Goal: Task Accomplishment & Management: Use online tool/utility

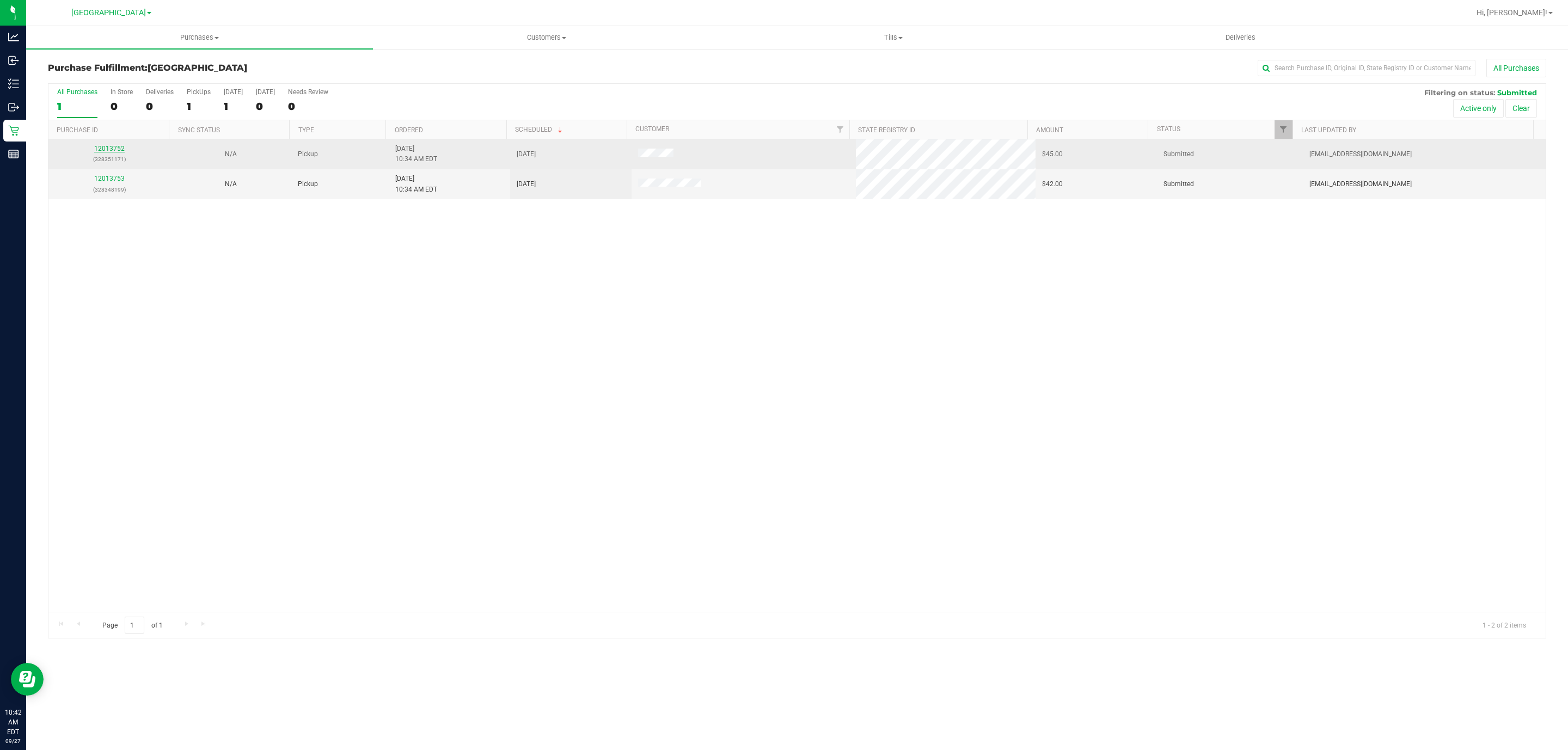
click at [107, 149] on link "12013752" at bounding box center [109, 149] width 30 height 7
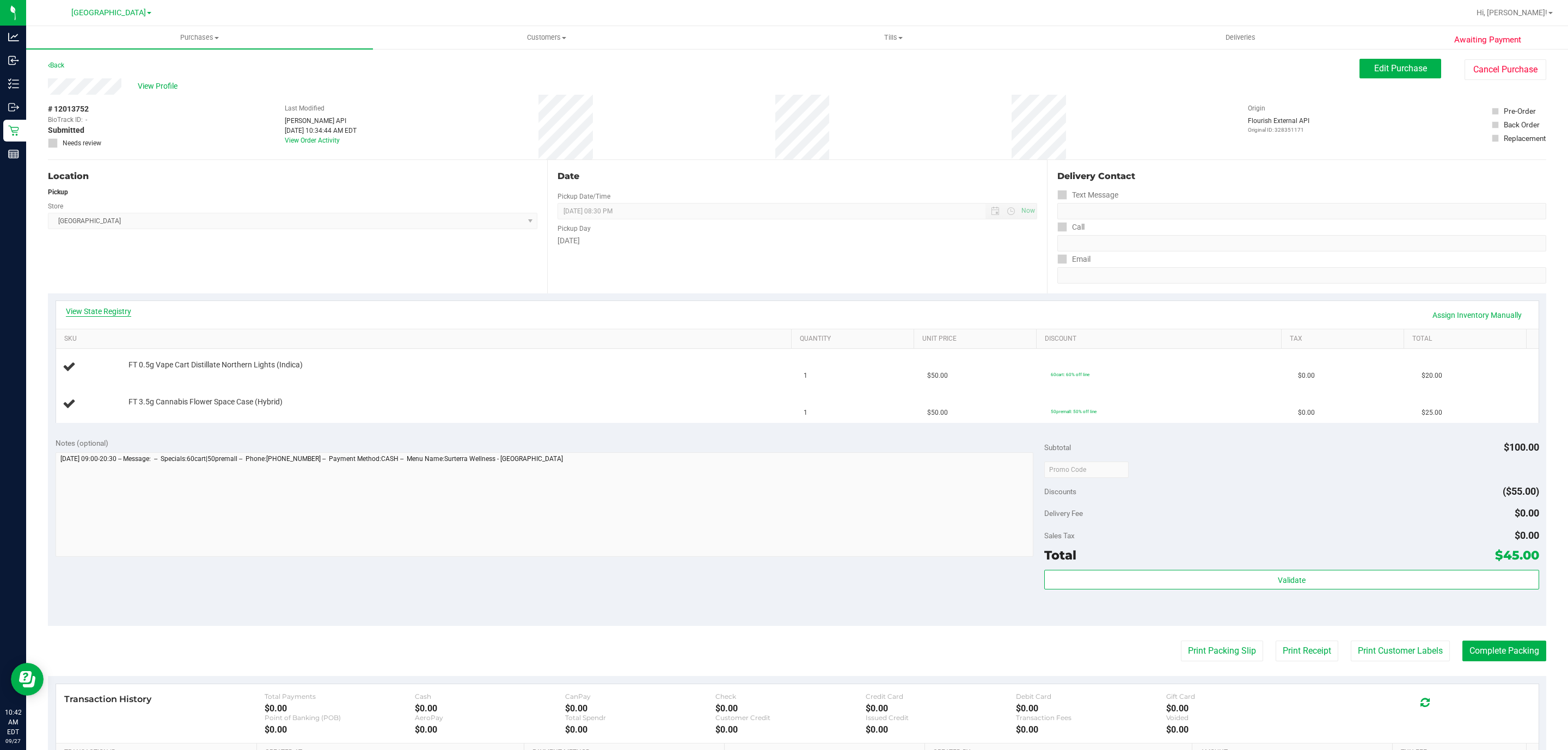
click at [121, 316] on link "View State Registry" at bounding box center [98, 311] width 65 height 11
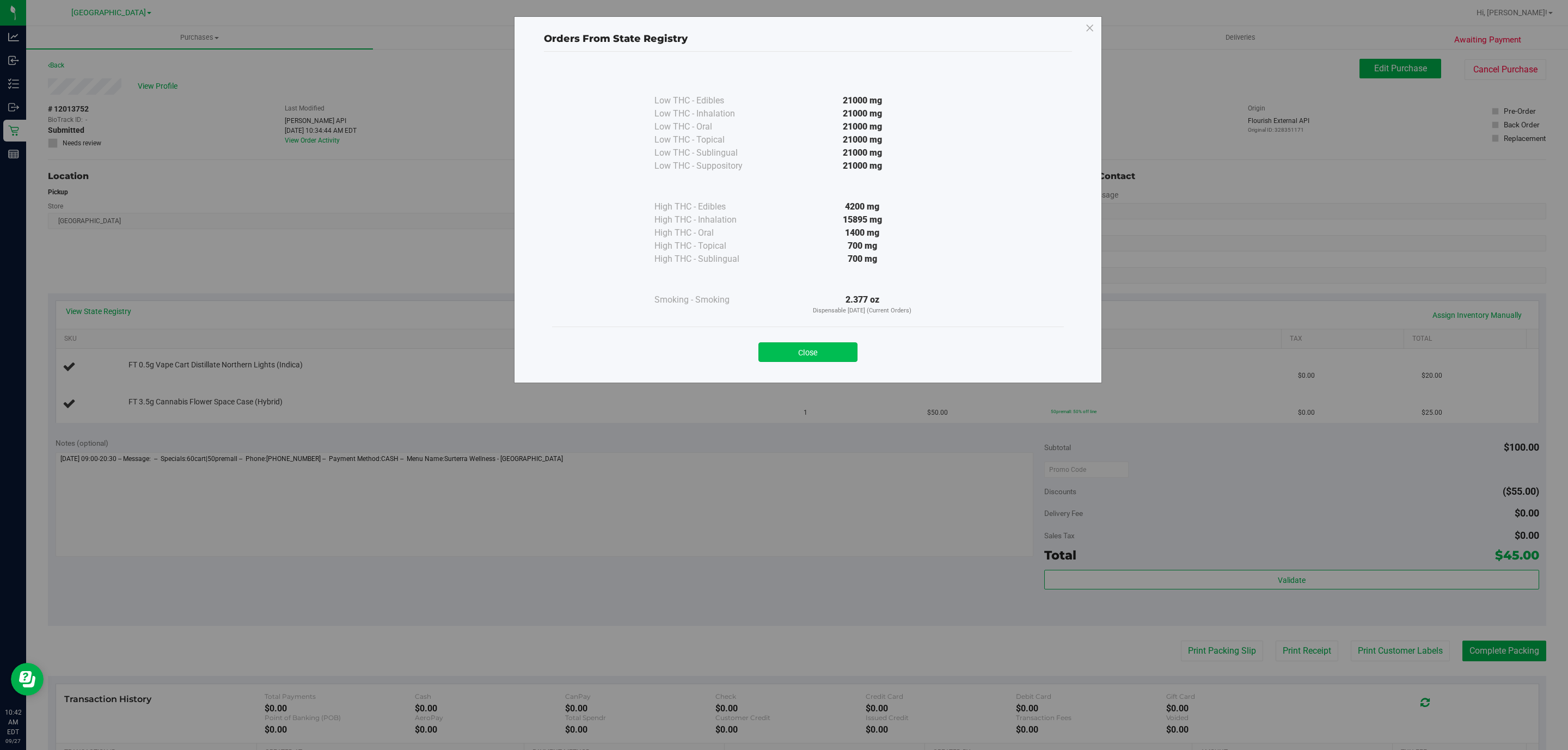
click at [801, 356] on button "Close" at bounding box center [808, 352] width 99 height 19
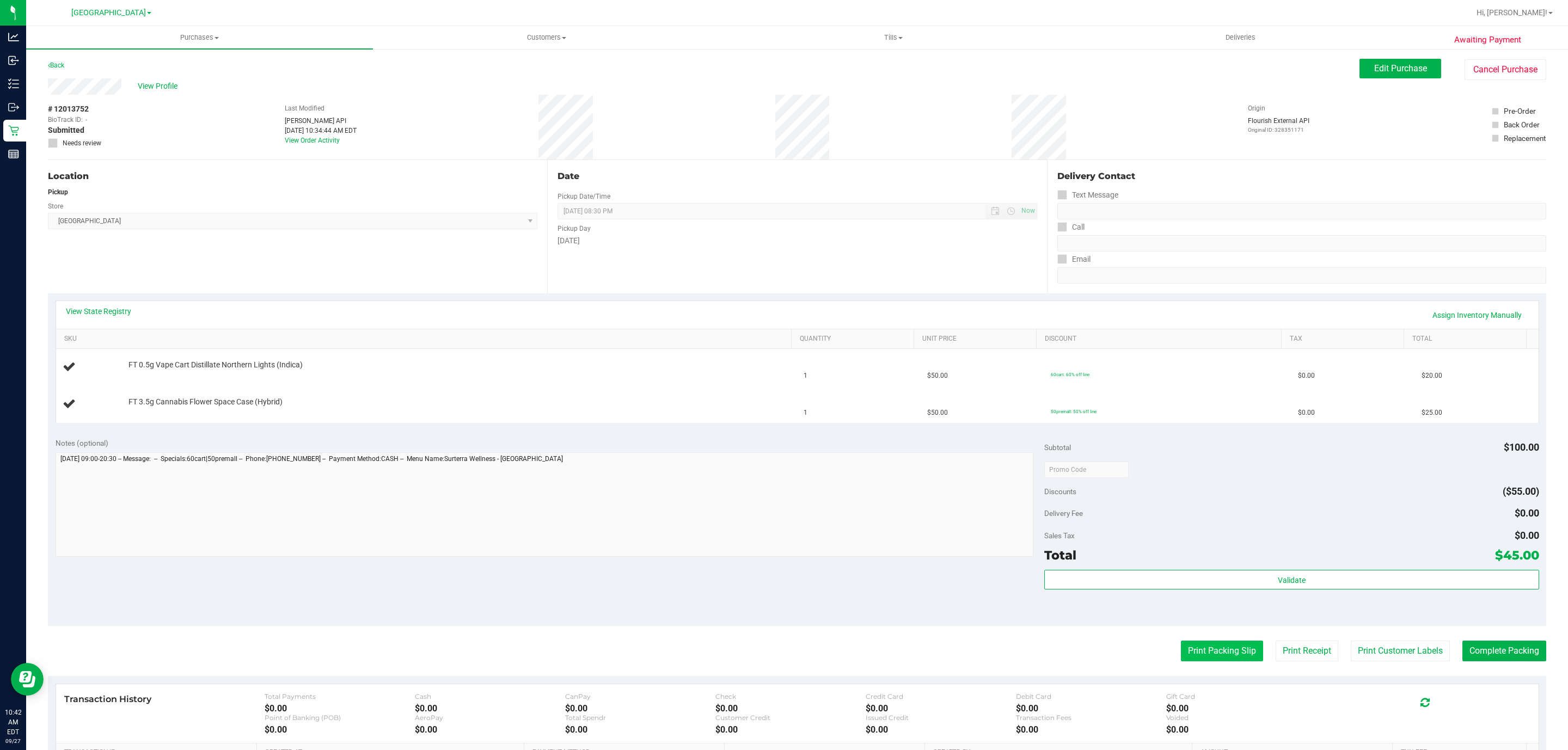
click at [1202, 654] on button "Print Packing Slip" at bounding box center [1222, 651] width 82 height 21
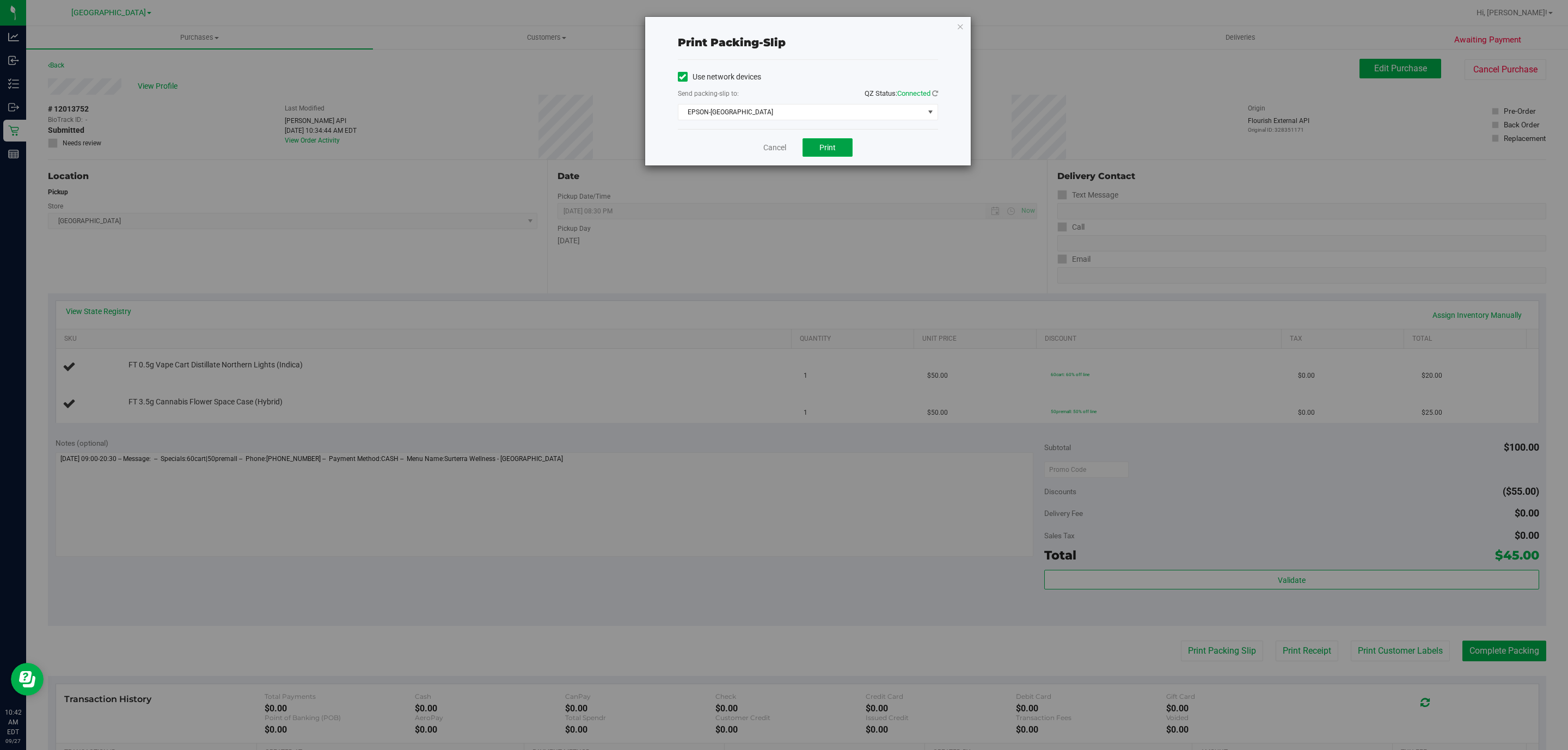
click at [828, 151] on span "Print" at bounding box center [827, 148] width 16 height 9
click at [959, 27] on icon "button" at bounding box center [960, 26] width 7 height 13
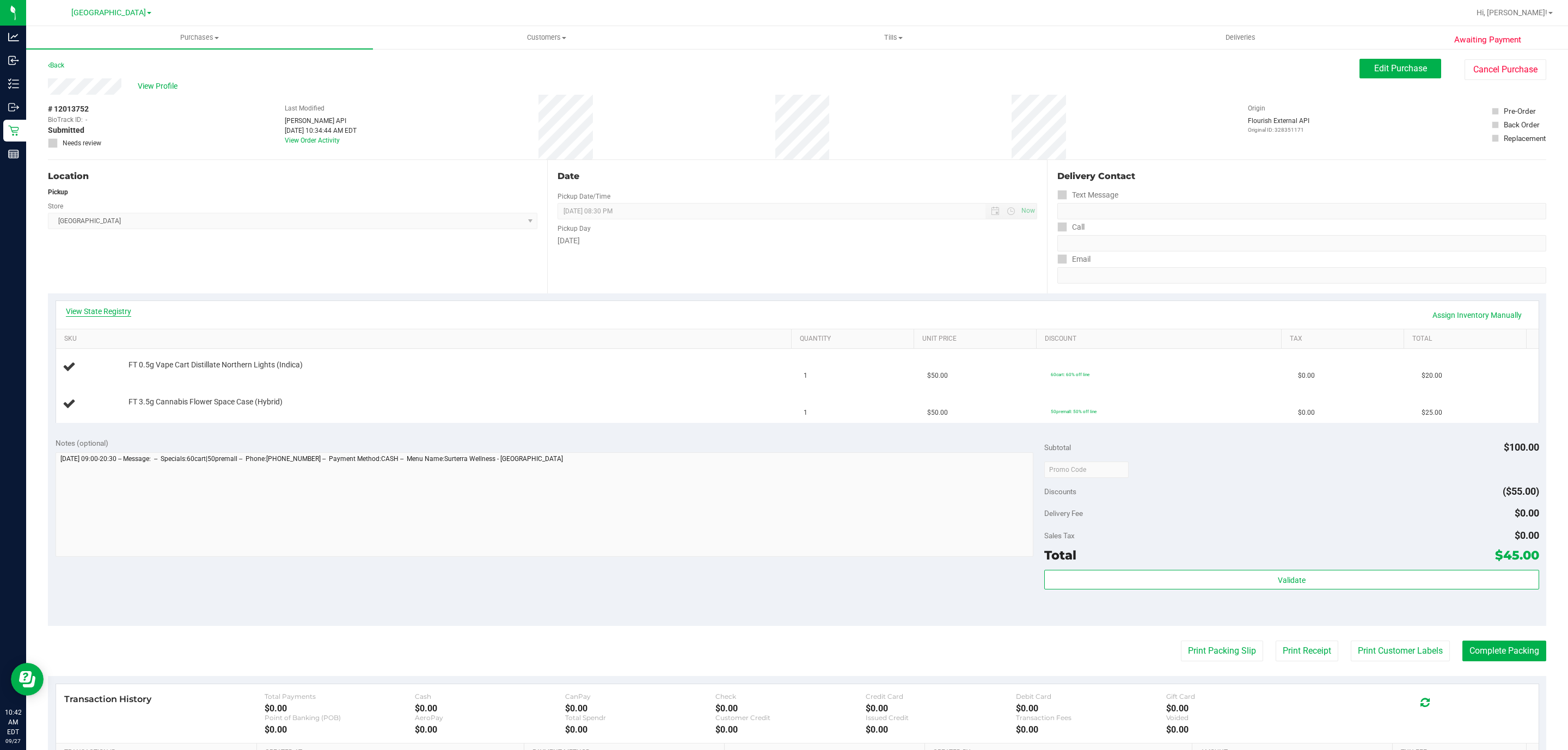
click at [86, 314] on link "View State Registry" at bounding box center [98, 311] width 65 height 11
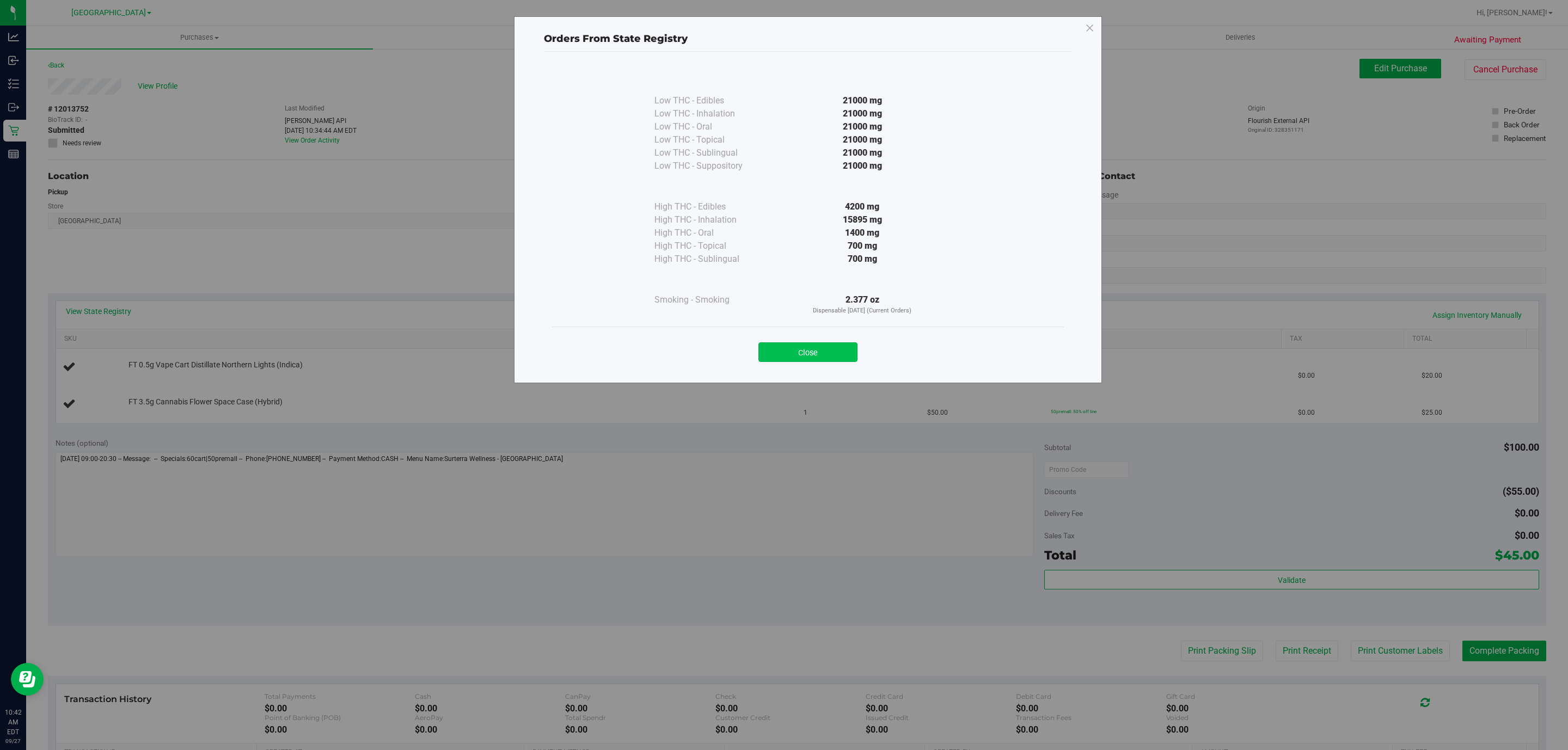
click at [784, 361] on button "Close" at bounding box center [808, 352] width 99 height 19
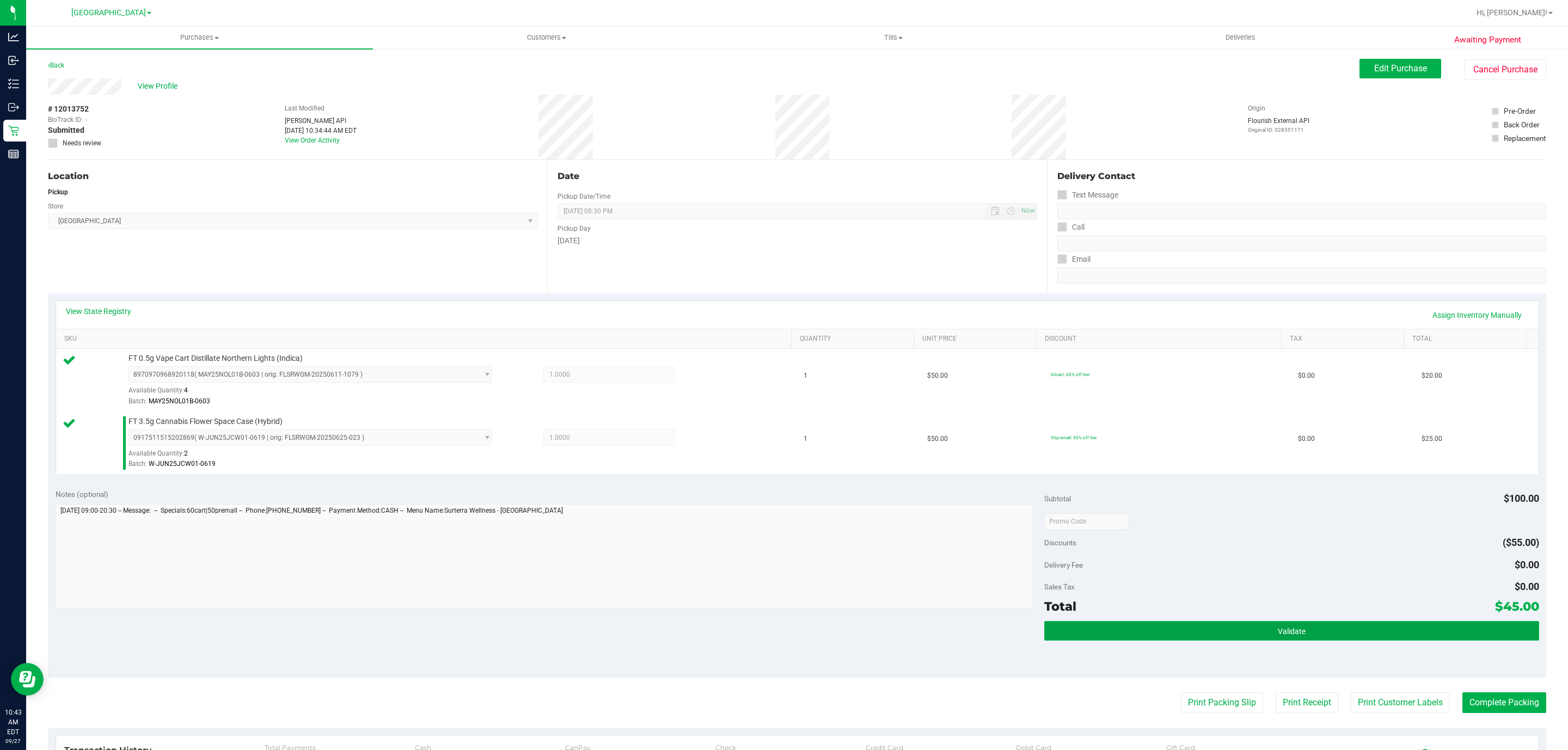
click at [1258, 635] on button "Validate" at bounding box center [1291, 631] width 494 height 19
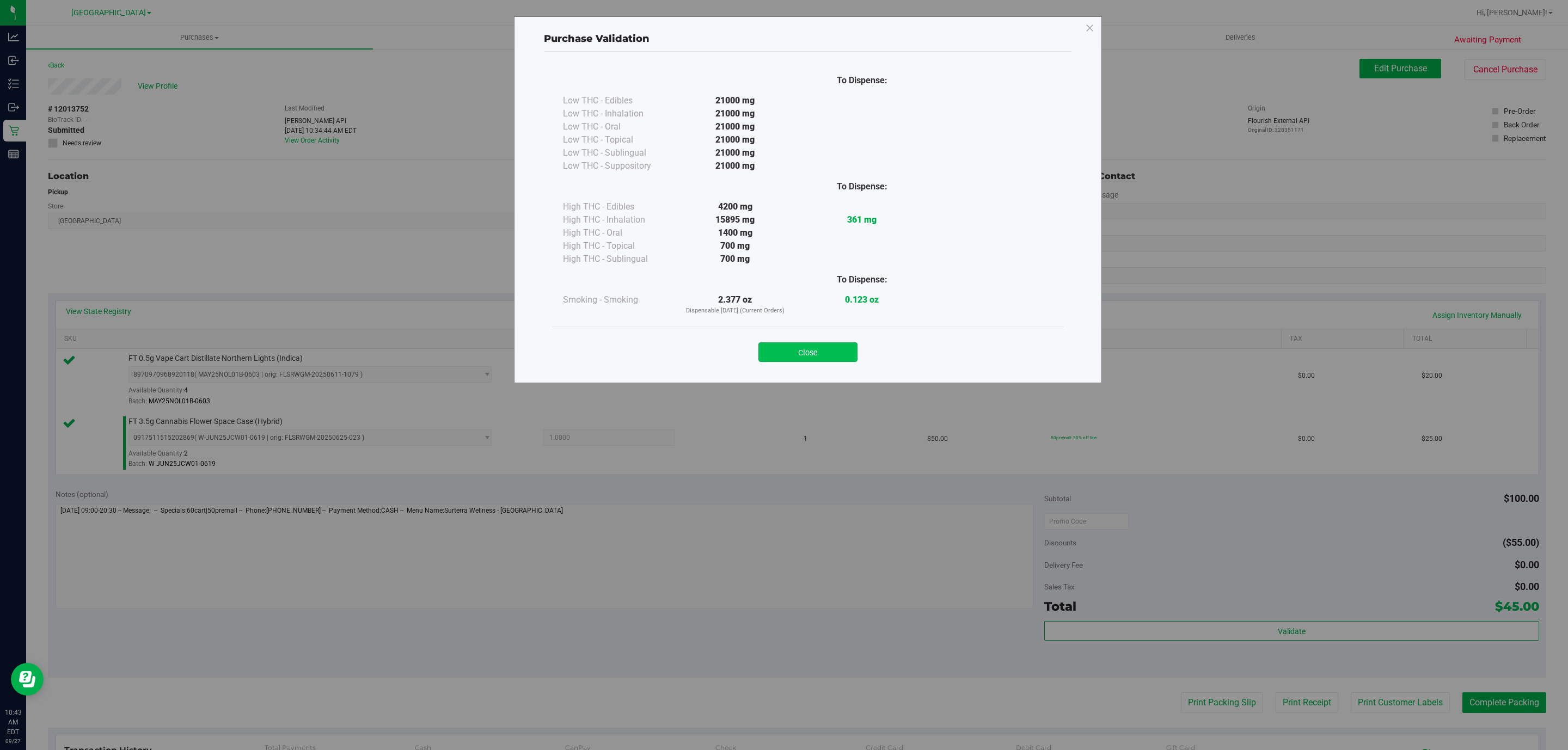
click at [799, 345] on button "Close" at bounding box center [808, 352] width 99 height 19
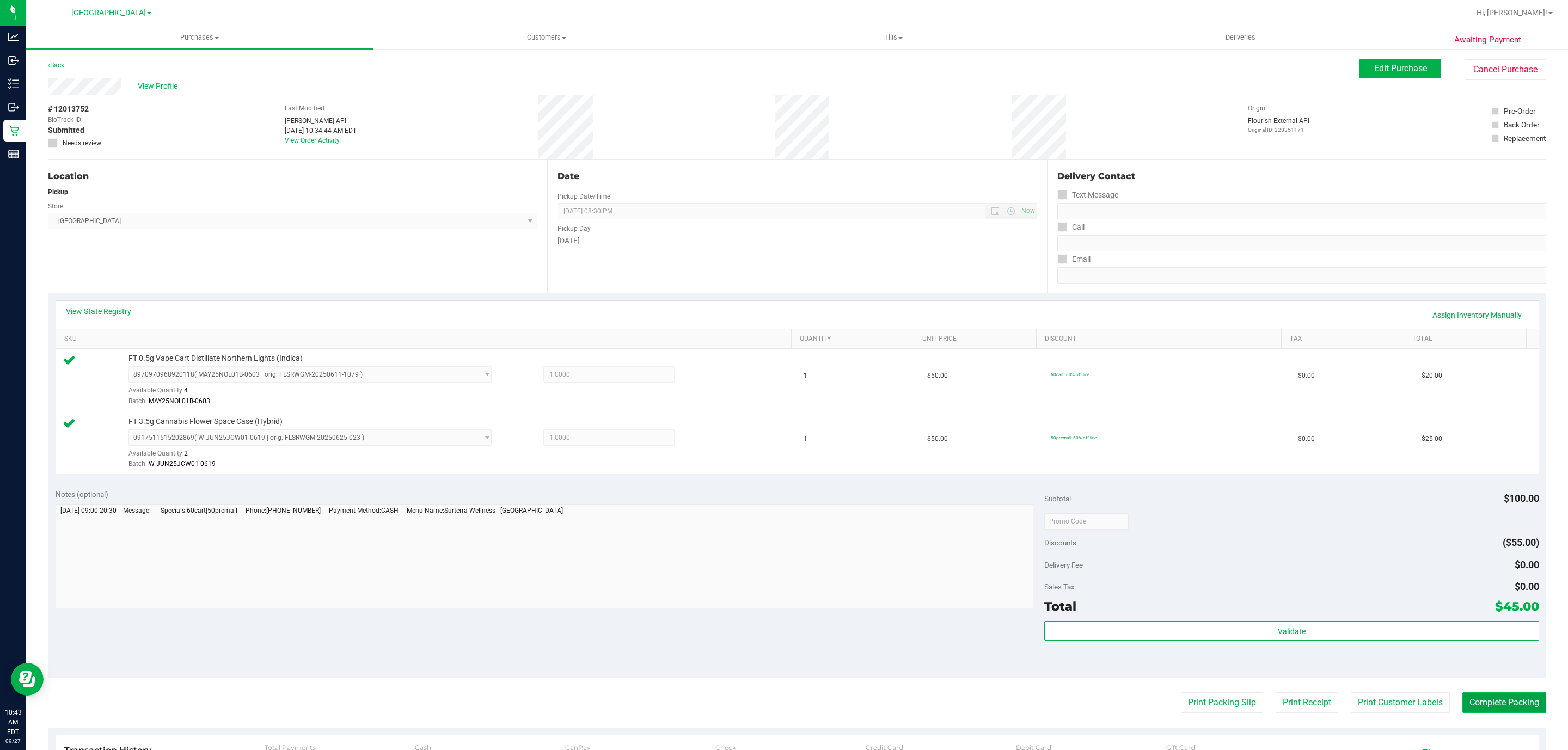
click at [1466, 700] on button "Complete Packing" at bounding box center [1504, 703] width 84 height 21
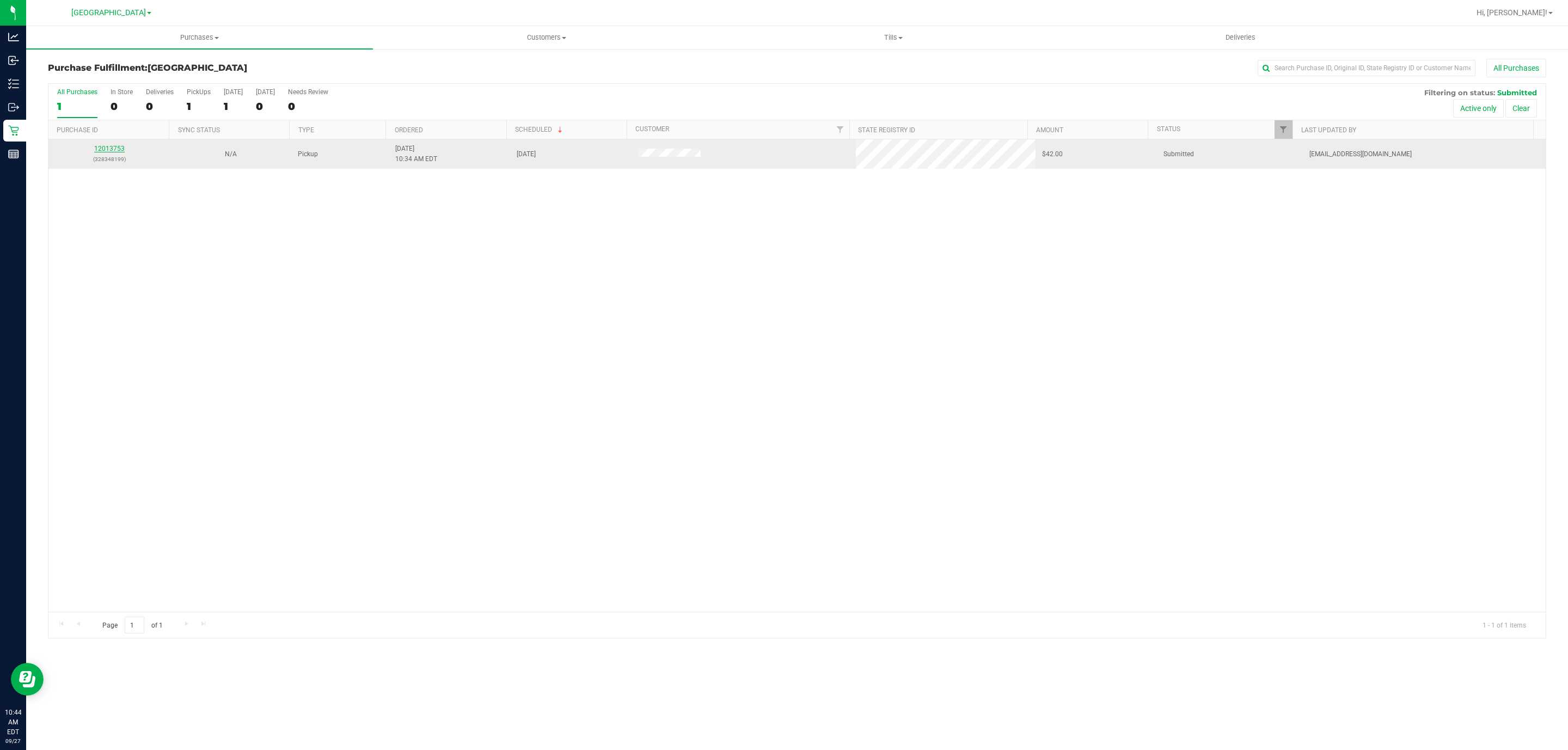
click at [106, 152] on link "12013753" at bounding box center [109, 149] width 30 height 7
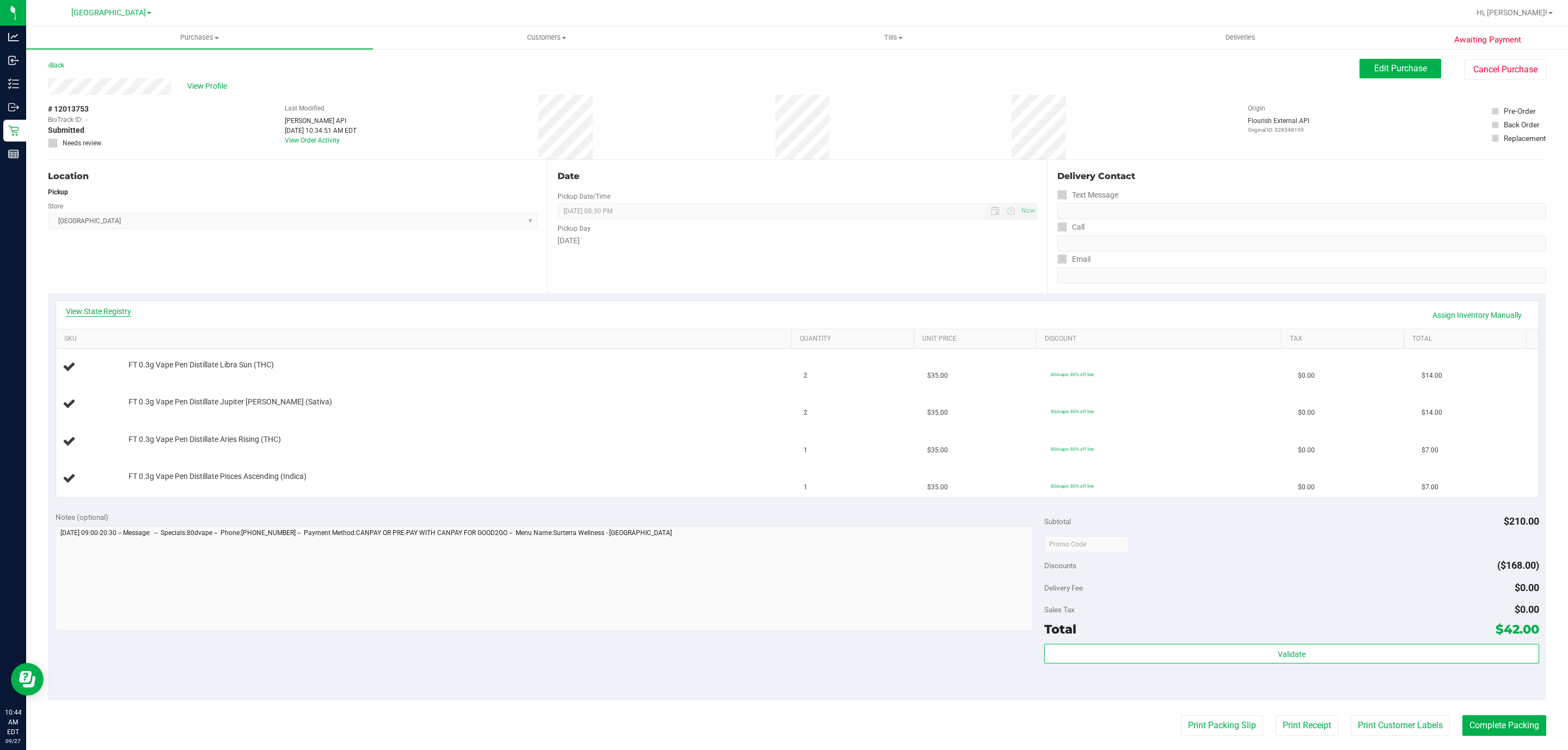
click at [100, 310] on link "View State Registry" at bounding box center [98, 311] width 65 height 11
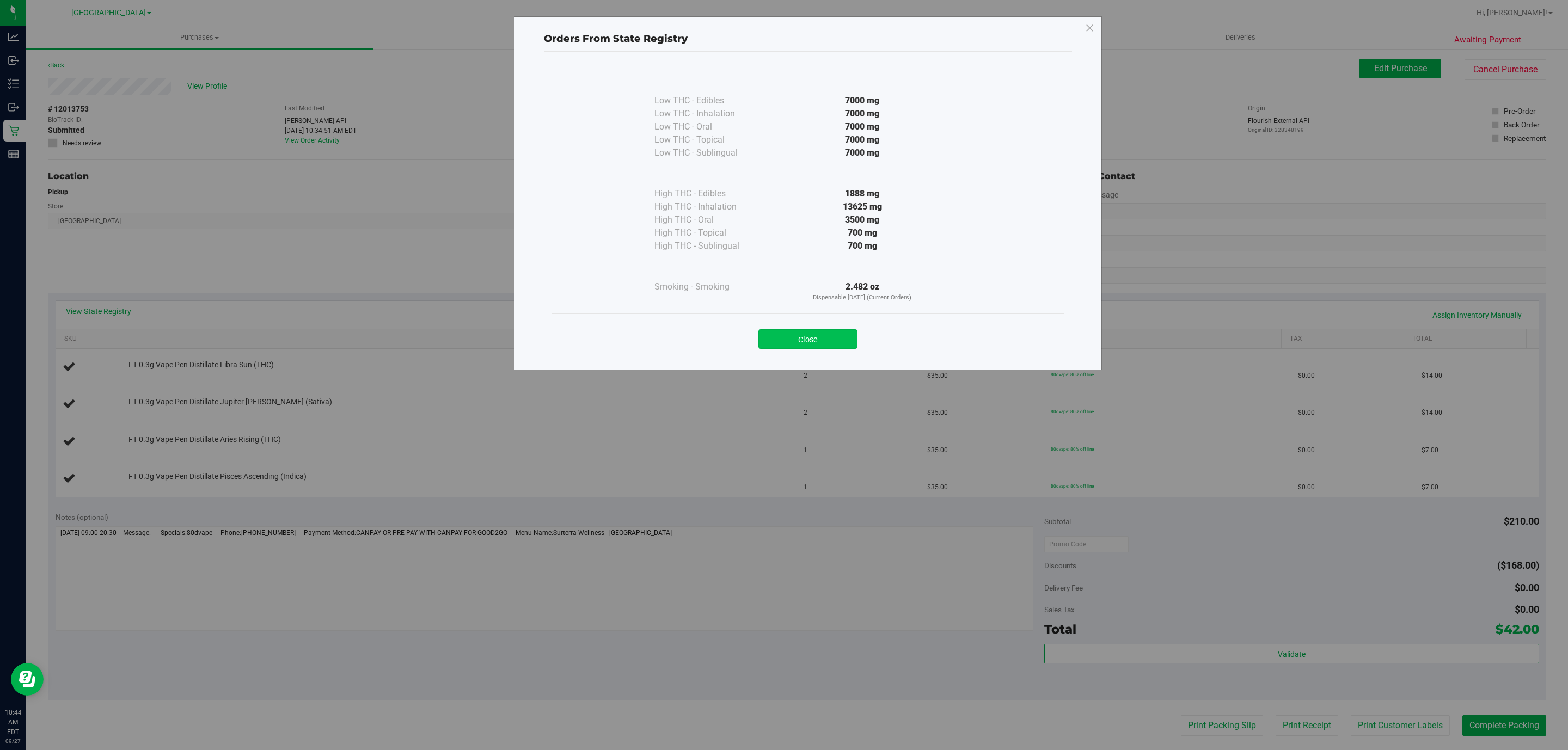
click at [773, 348] on button "Close" at bounding box center [808, 339] width 99 height 19
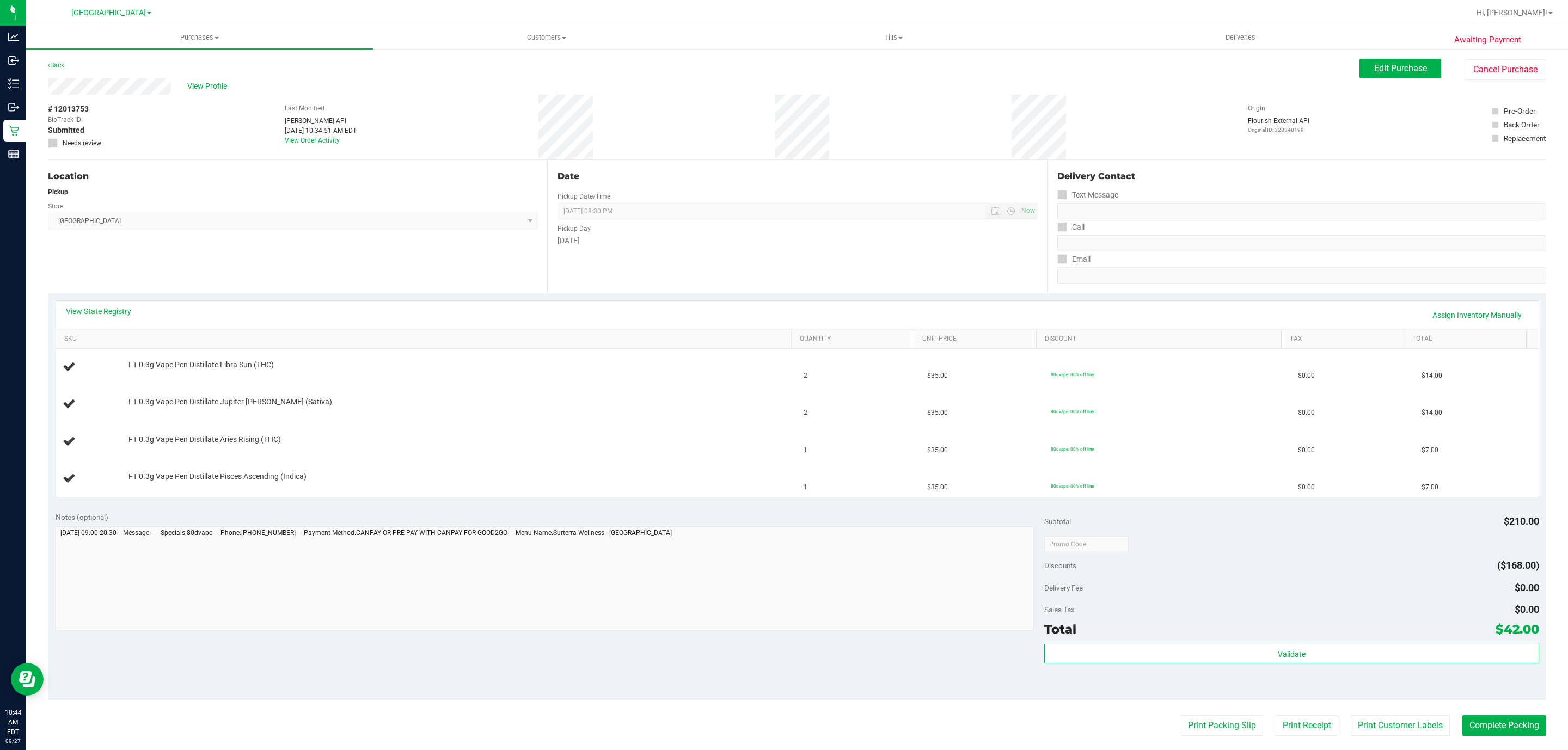
scroll to position [163, 0]
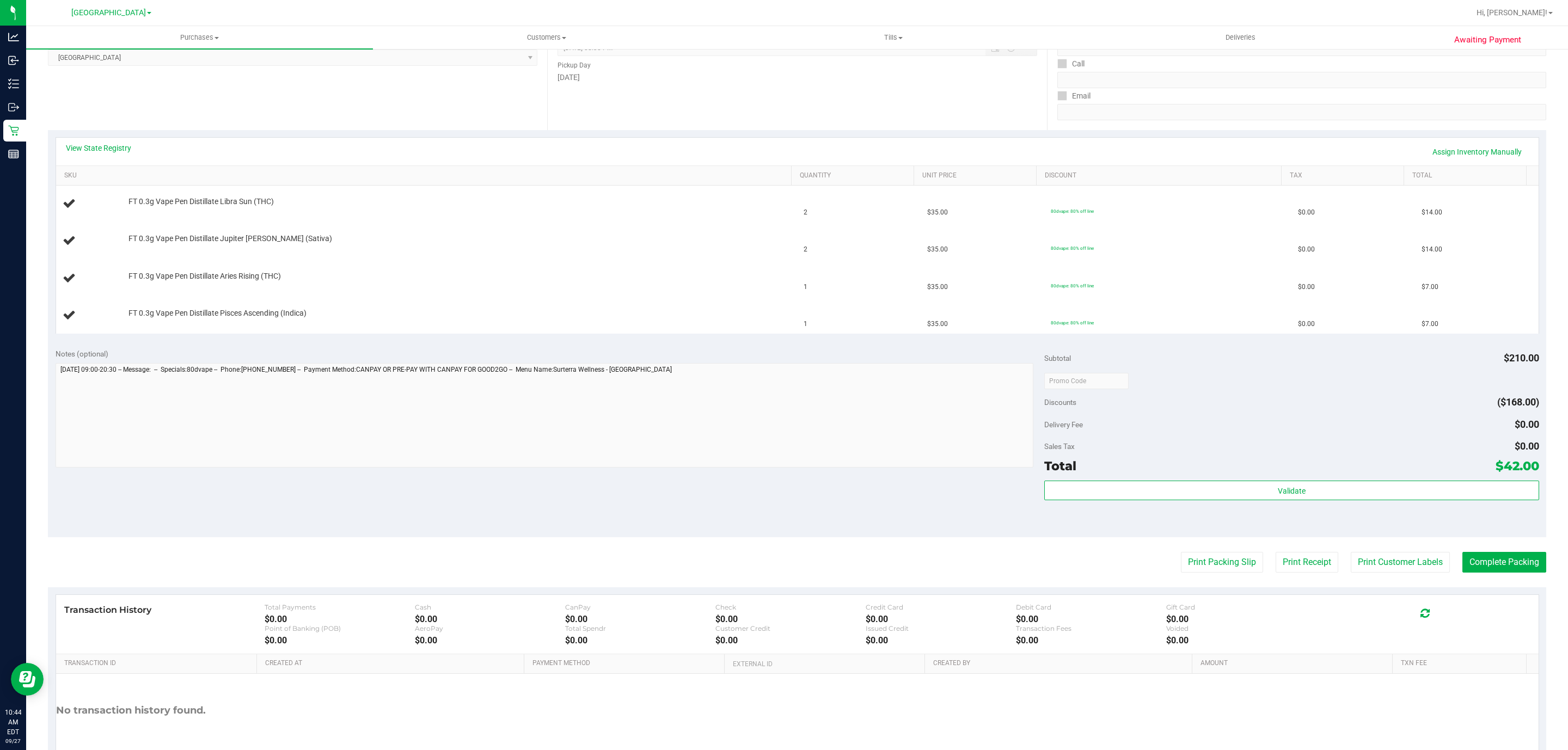
drag, startPoint x: 1175, startPoint y: 578, endPoint x: 1170, endPoint y: 529, distance: 49.3
click at [1176, 526] on purchase-details "Back Edit Purchase Cancel Purchase View Profile # 12013753 BioTrack ID: - Submi…" at bounding box center [797, 343] width 1498 height 895
click at [995, 514] on div "Notes (optional) Subtotal $210.00 Discounts ($168.00) Delivery Fee $0.00 Sales …" at bounding box center [797, 439] width 1498 height 196
click at [994, 568] on div "Print Packing Slip Print Receipt Print Customer Labels Complete Packing" at bounding box center [797, 562] width 1498 height 21
click at [1202, 565] on button "Print Packing Slip" at bounding box center [1222, 562] width 82 height 21
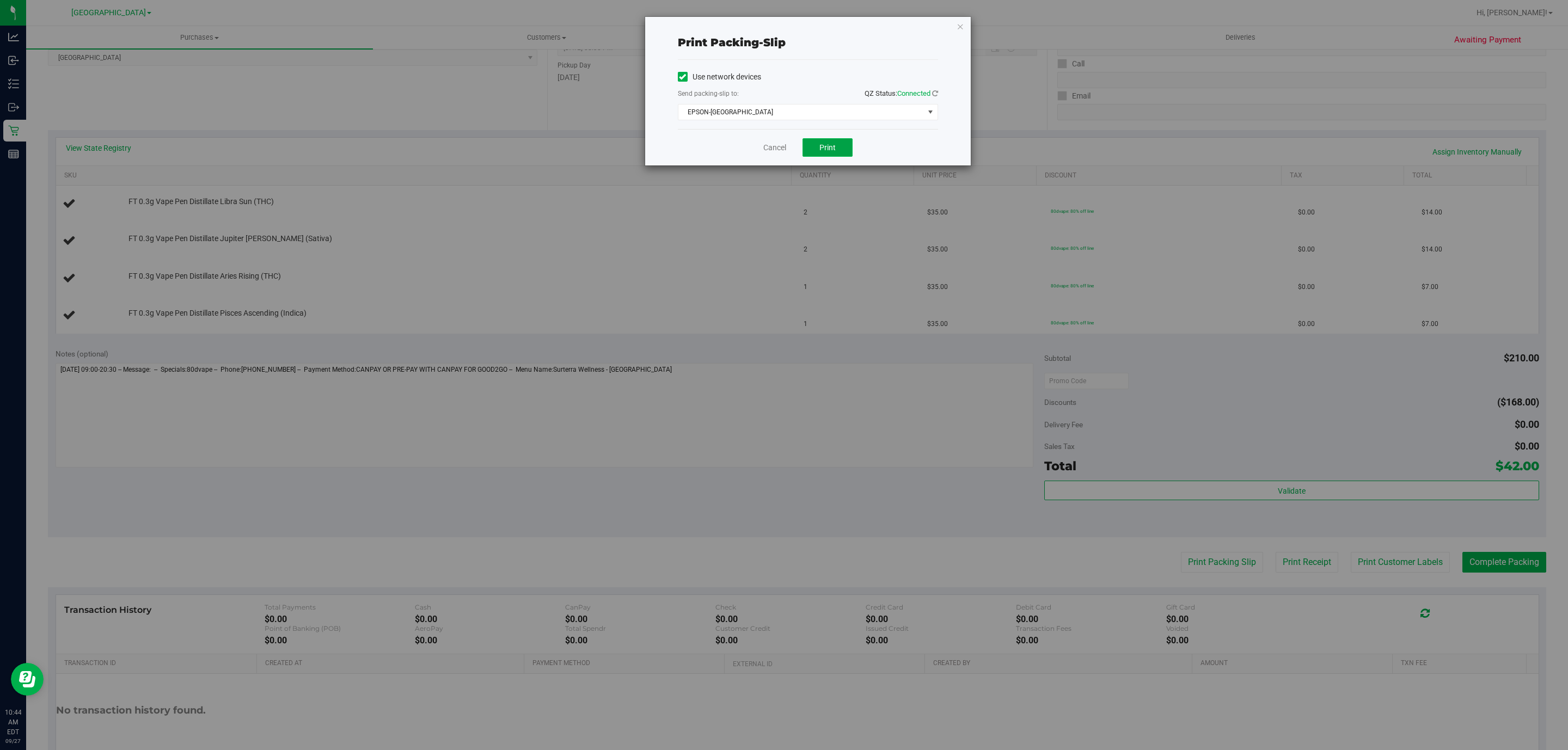
click at [822, 157] on button "Print" at bounding box center [828, 147] width 50 height 18
click at [959, 30] on icon "button" at bounding box center [960, 26] width 7 height 13
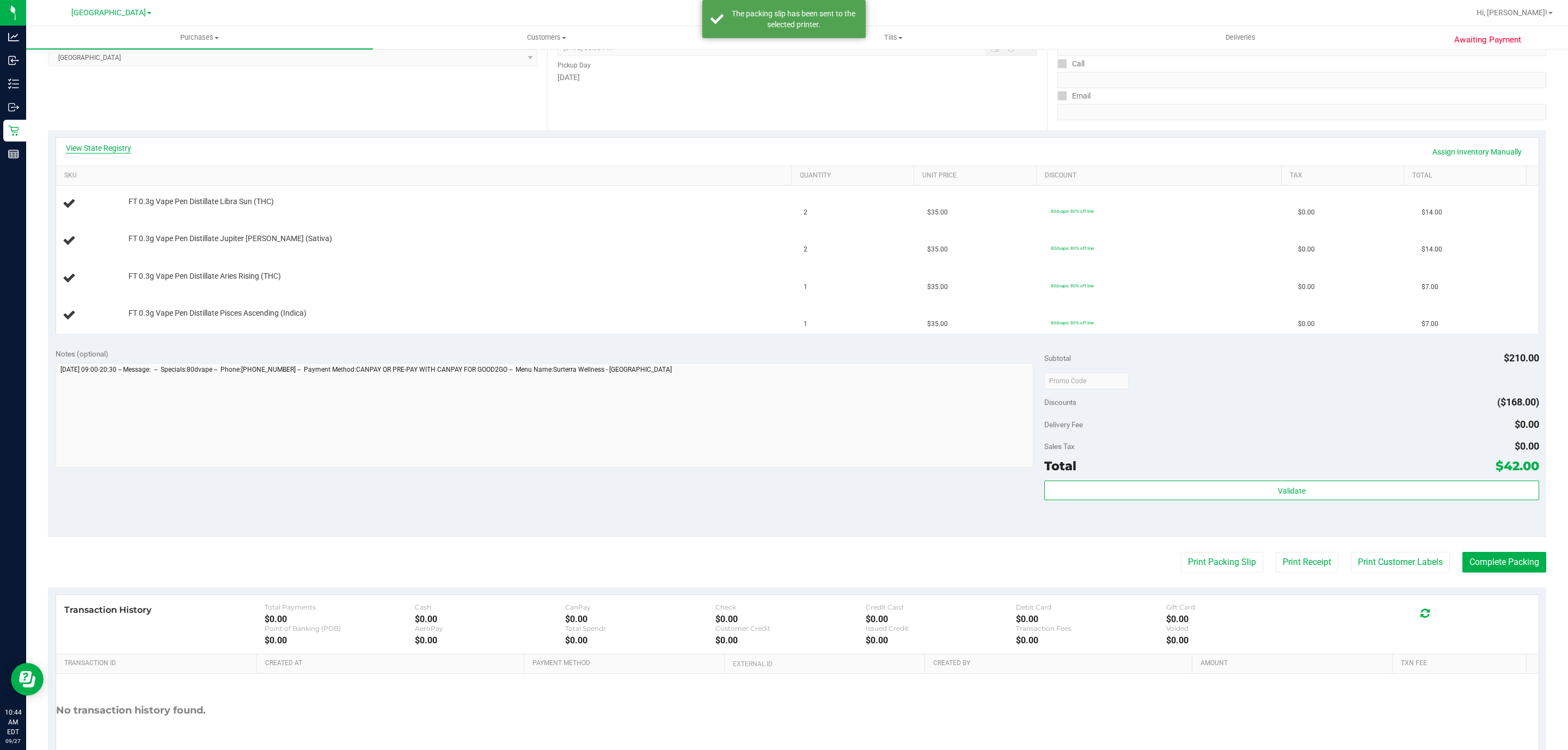
click at [118, 150] on link "View State Registry" at bounding box center [98, 148] width 65 height 11
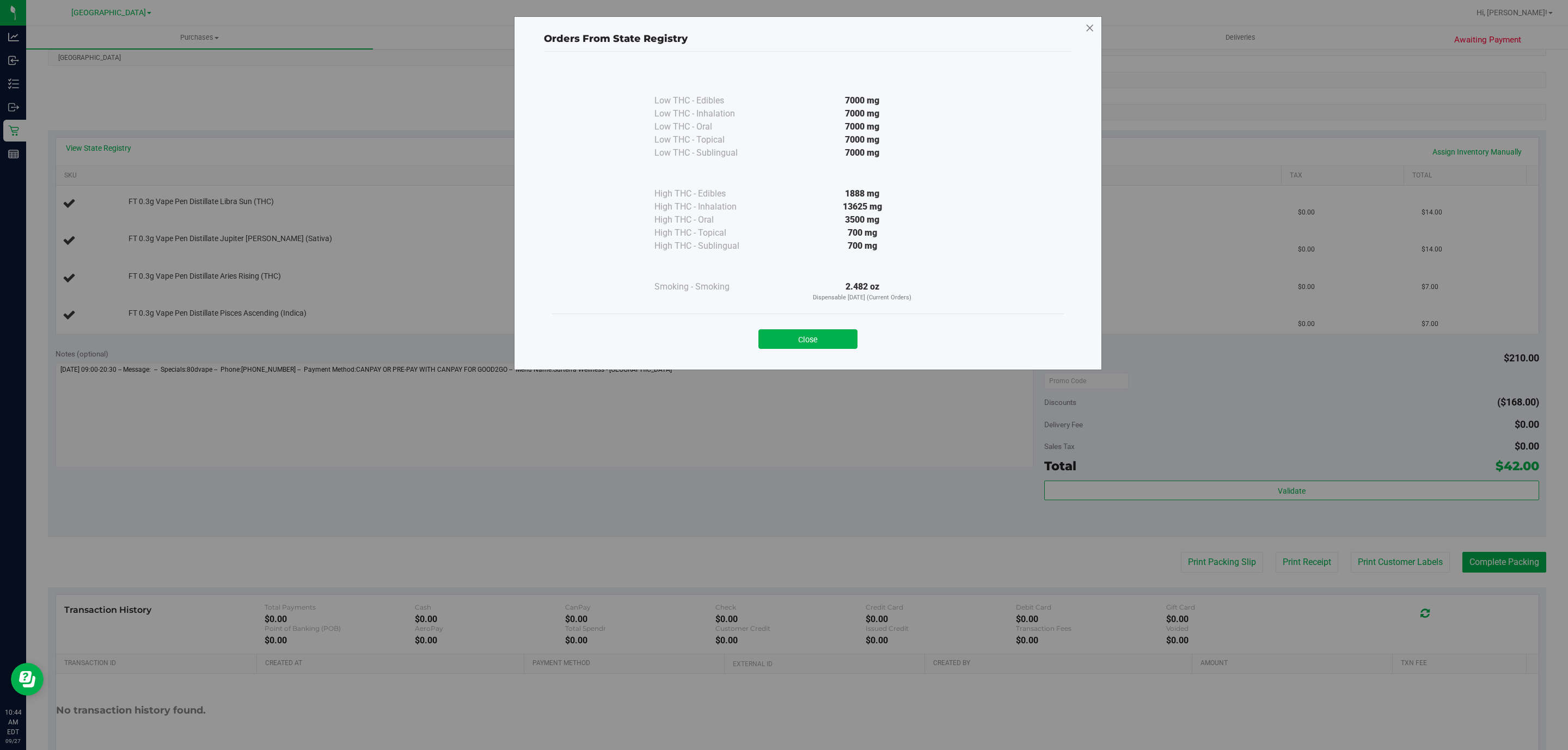
click at [1091, 30] on icon at bounding box center [1089, 28] width 10 height 18
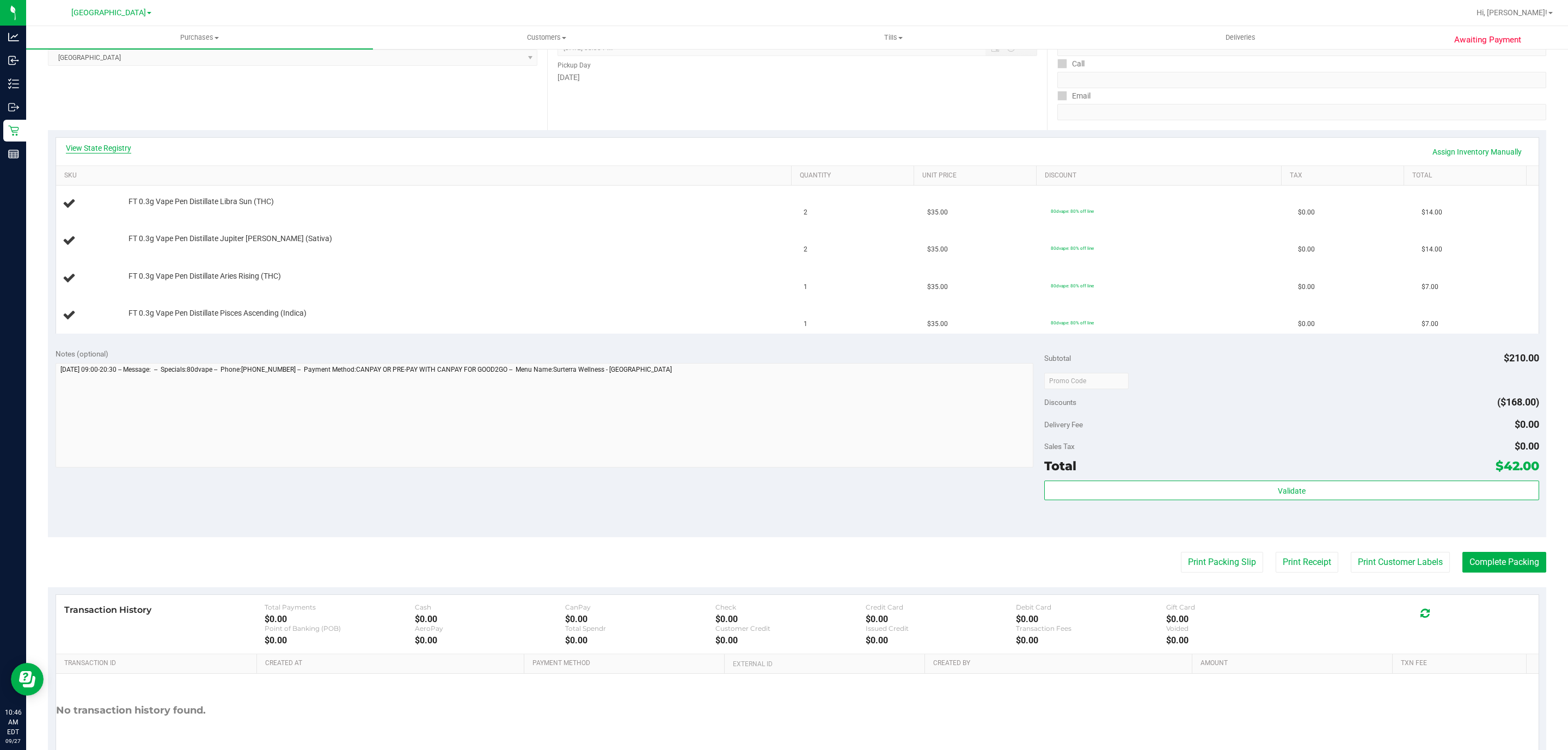
click at [98, 147] on link "View State Registry" at bounding box center [98, 148] width 65 height 11
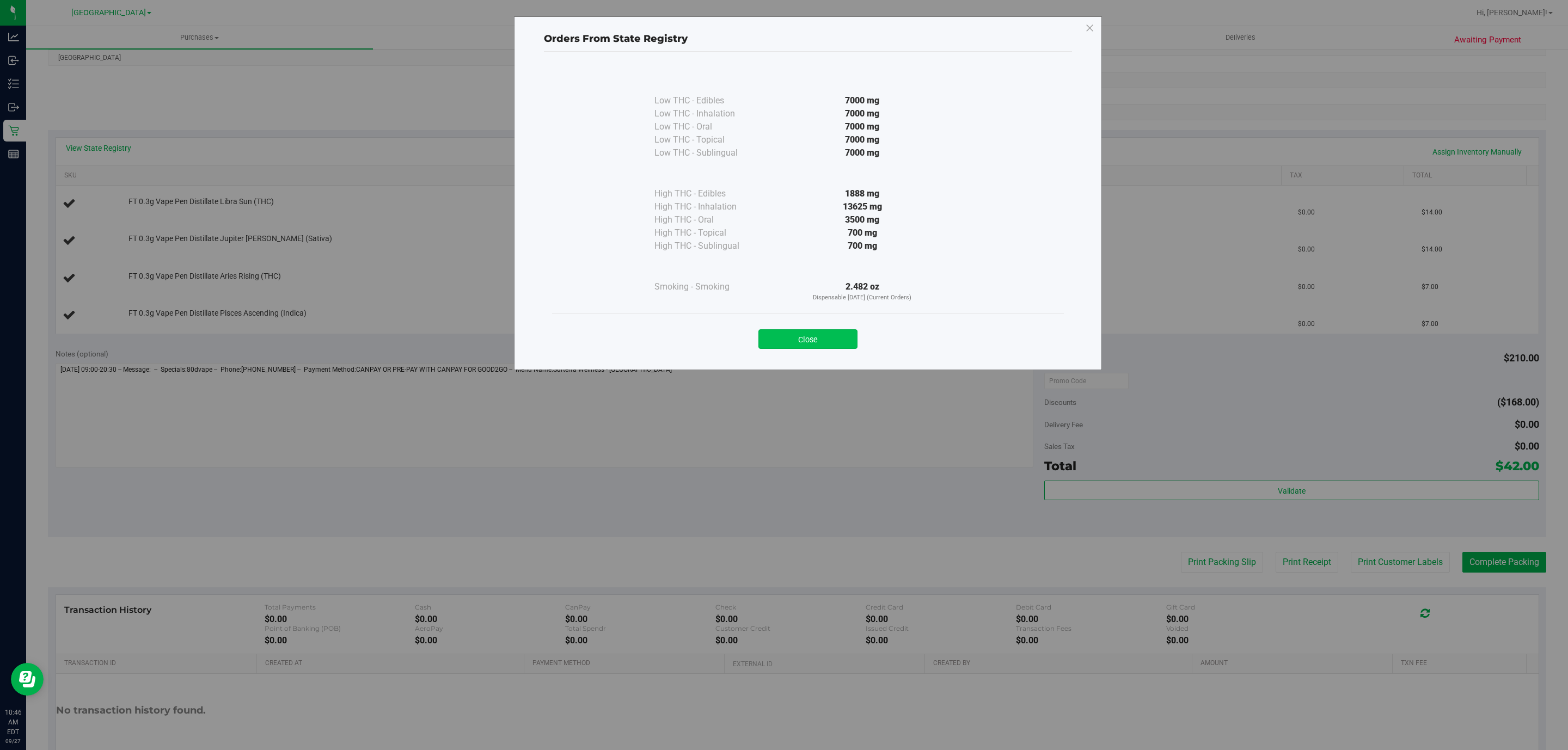
click at [832, 348] on button "Close" at bounding box center [808, 339] width 99 height 19
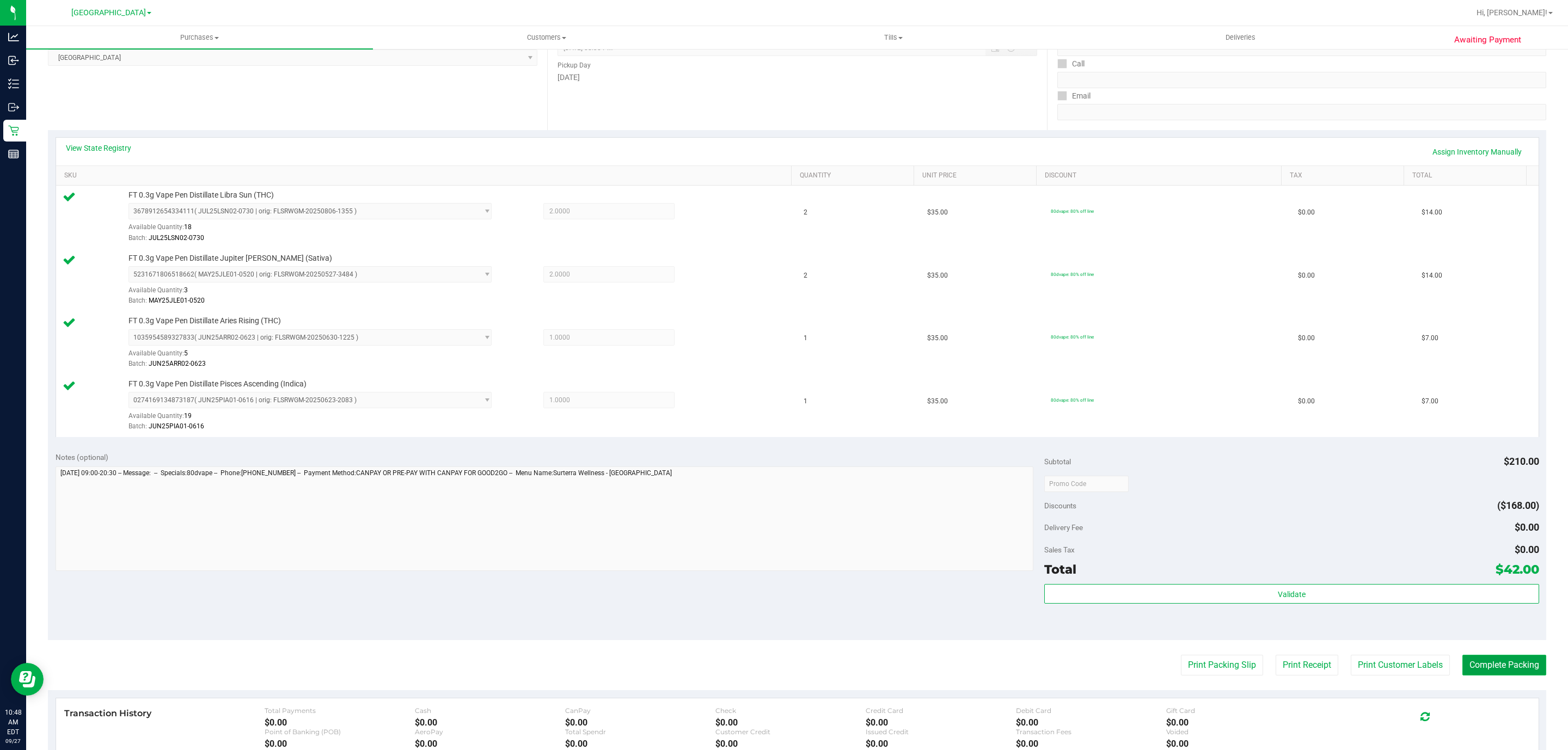
click at [1495, 670] on button "Complete Packing" at bounding box center [1504, 665] width 84 height 21
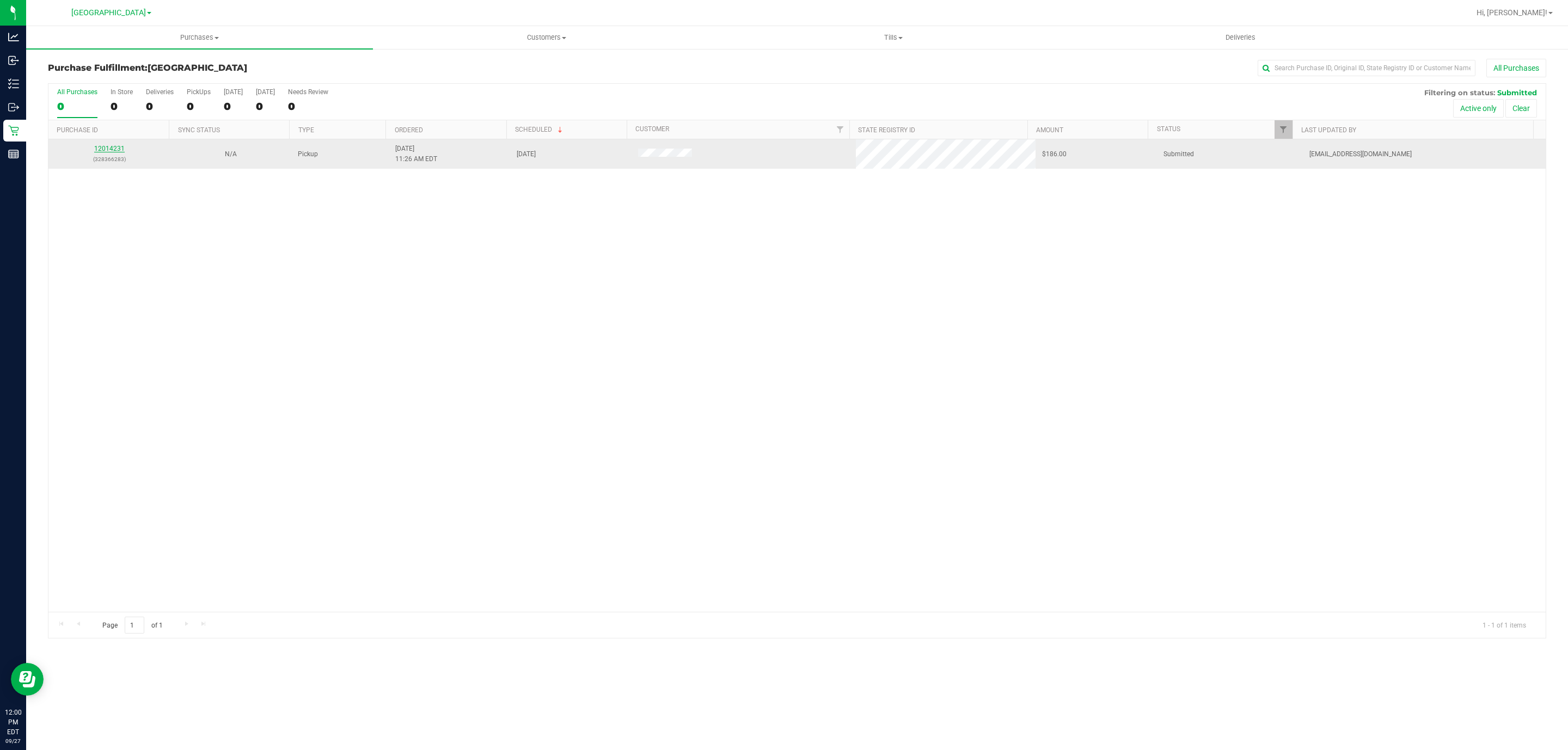
click at [105, 151] on link "12014231" at bounding box center [109, 149] width 30 height 7
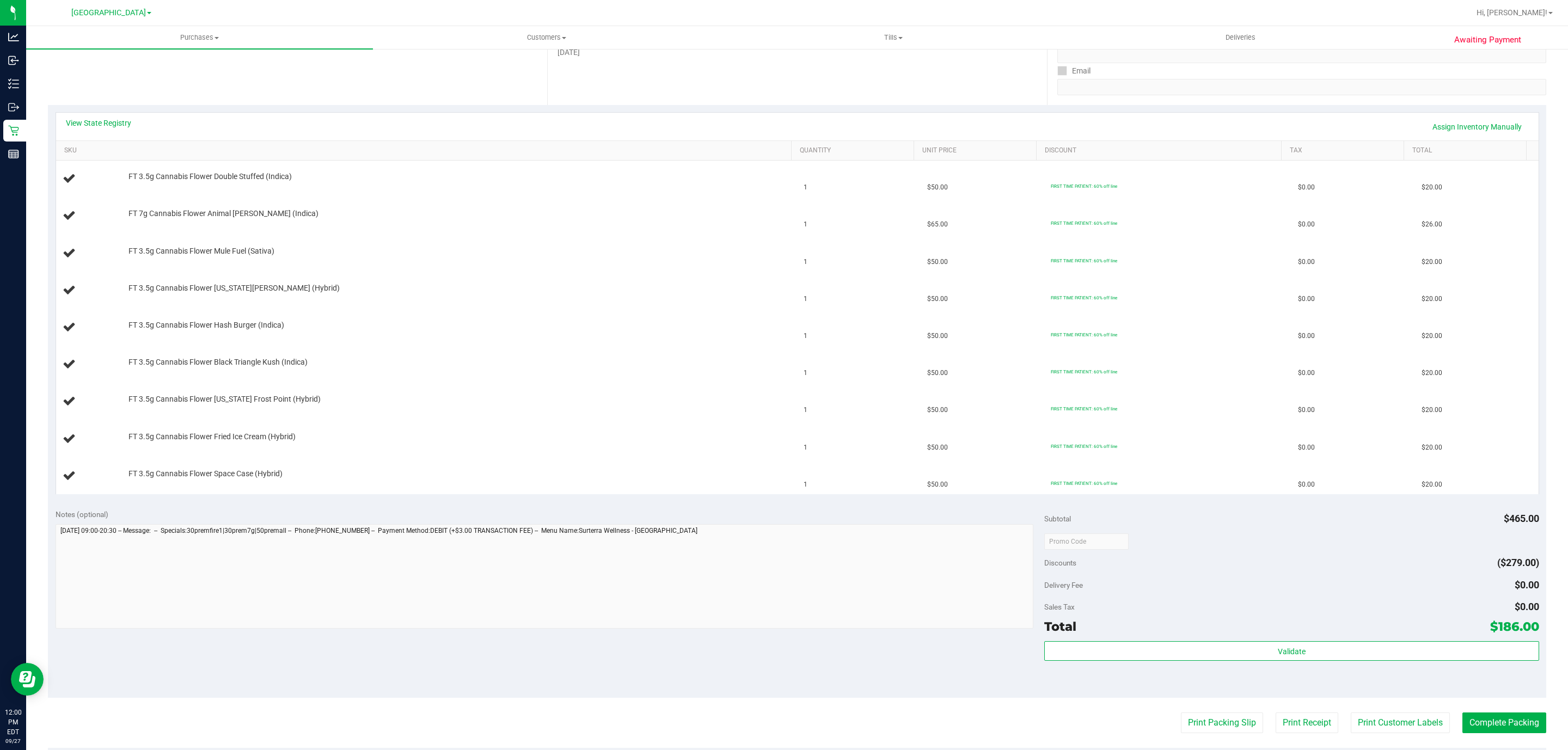
scroll to position [163, 0]
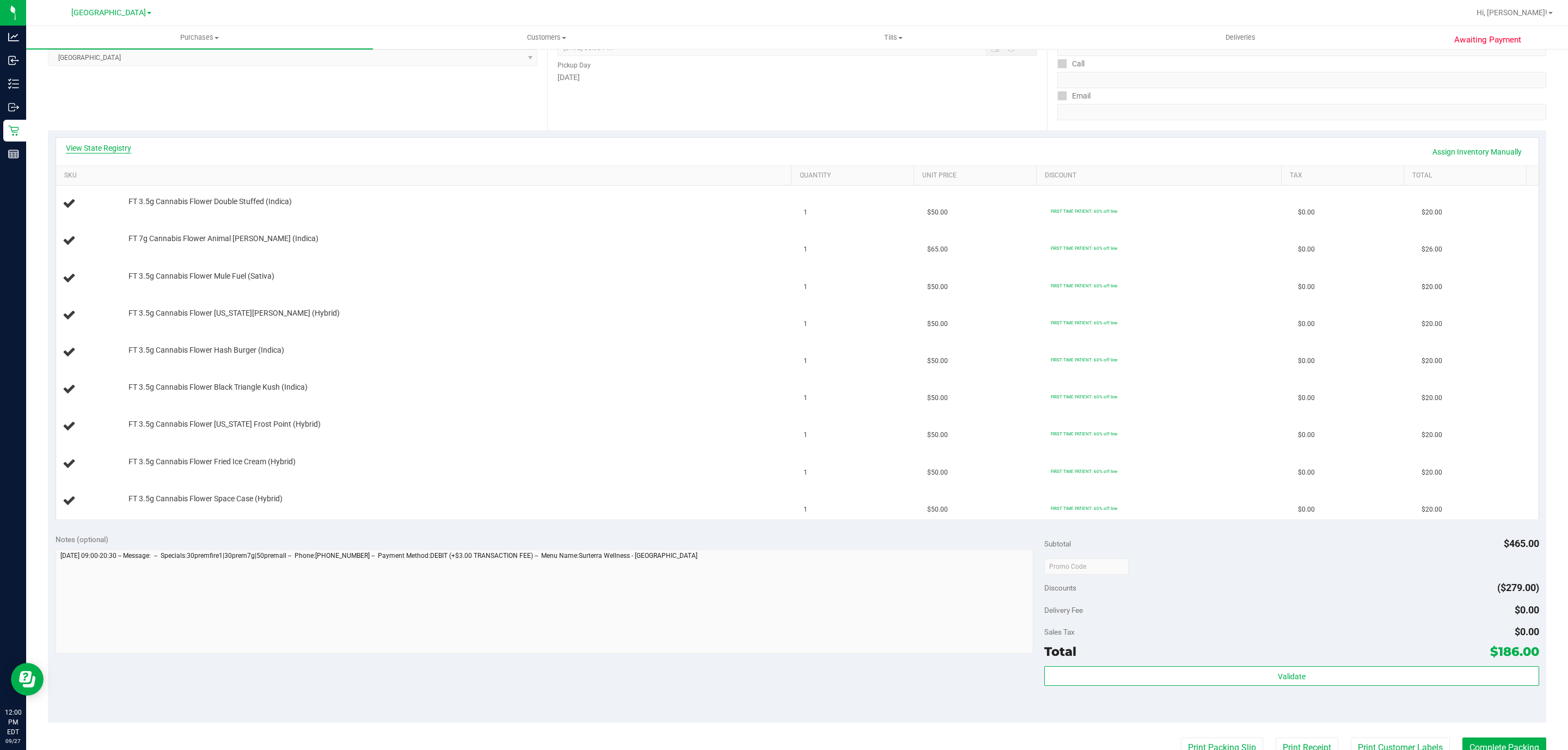
click at [110, 146] on link "View State Registry" at bounding box center [98, 148] width 65 height 11
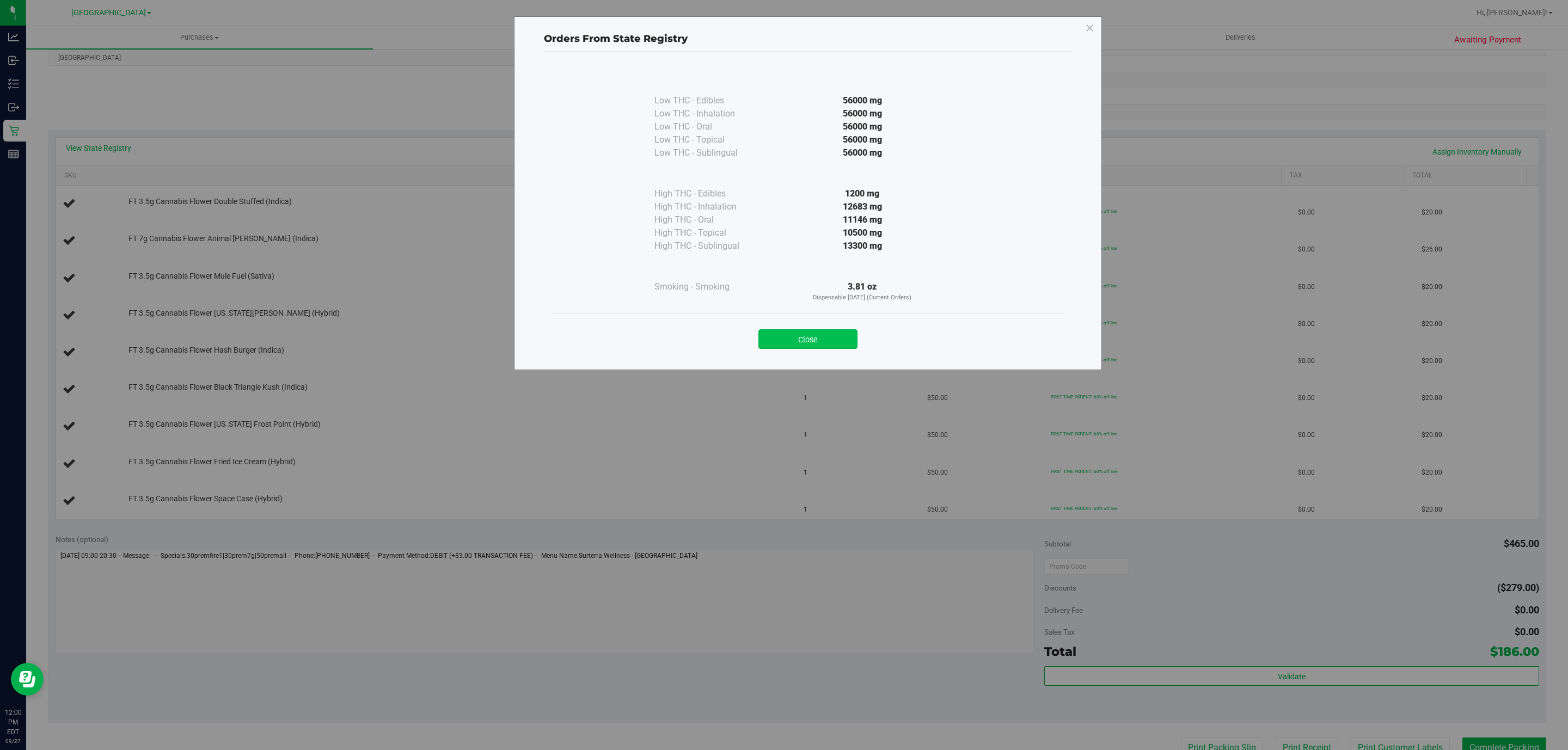
click at [817, 342] on button "Close" at bounding box center [808, 339] width 99 height 19
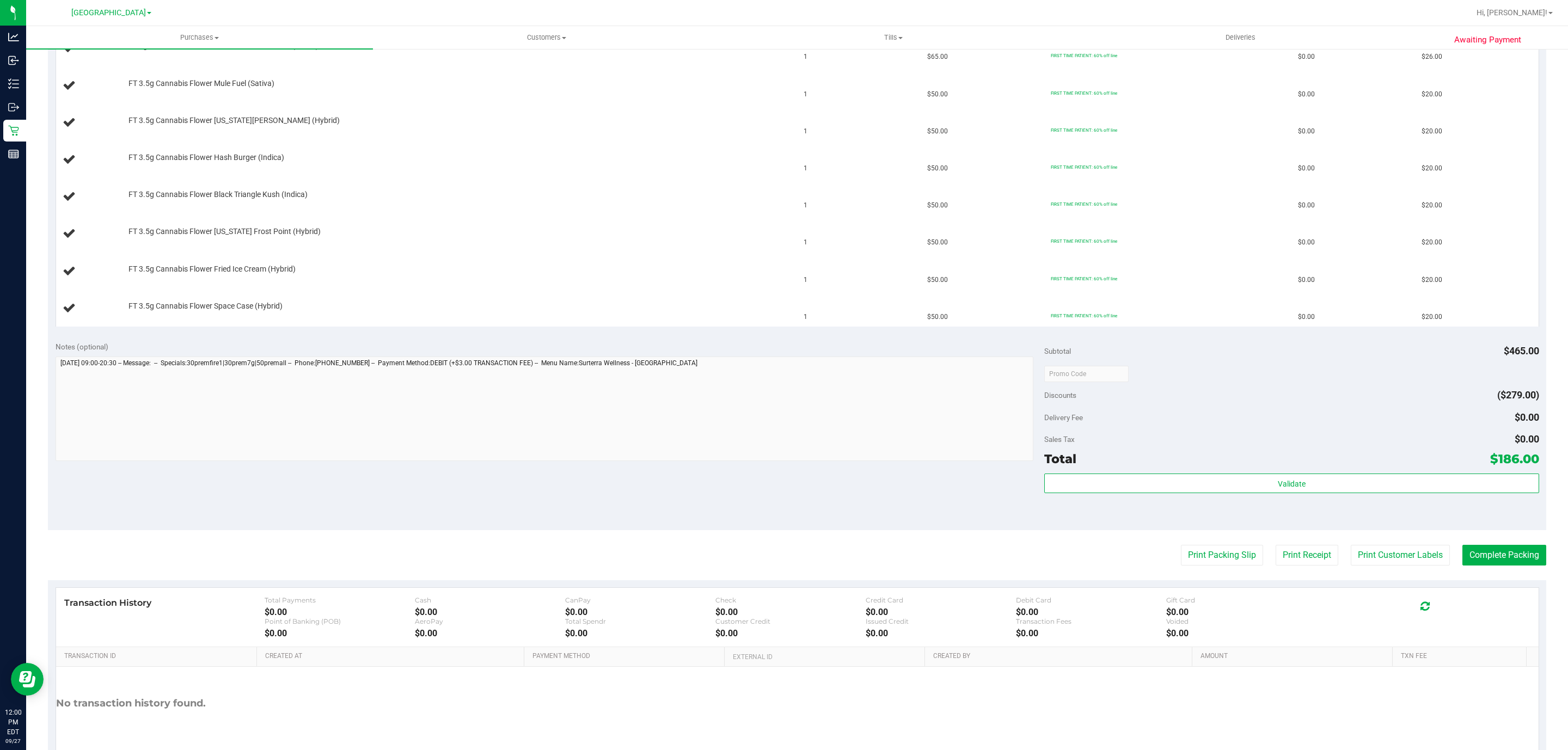
scroll to position [408, 0]
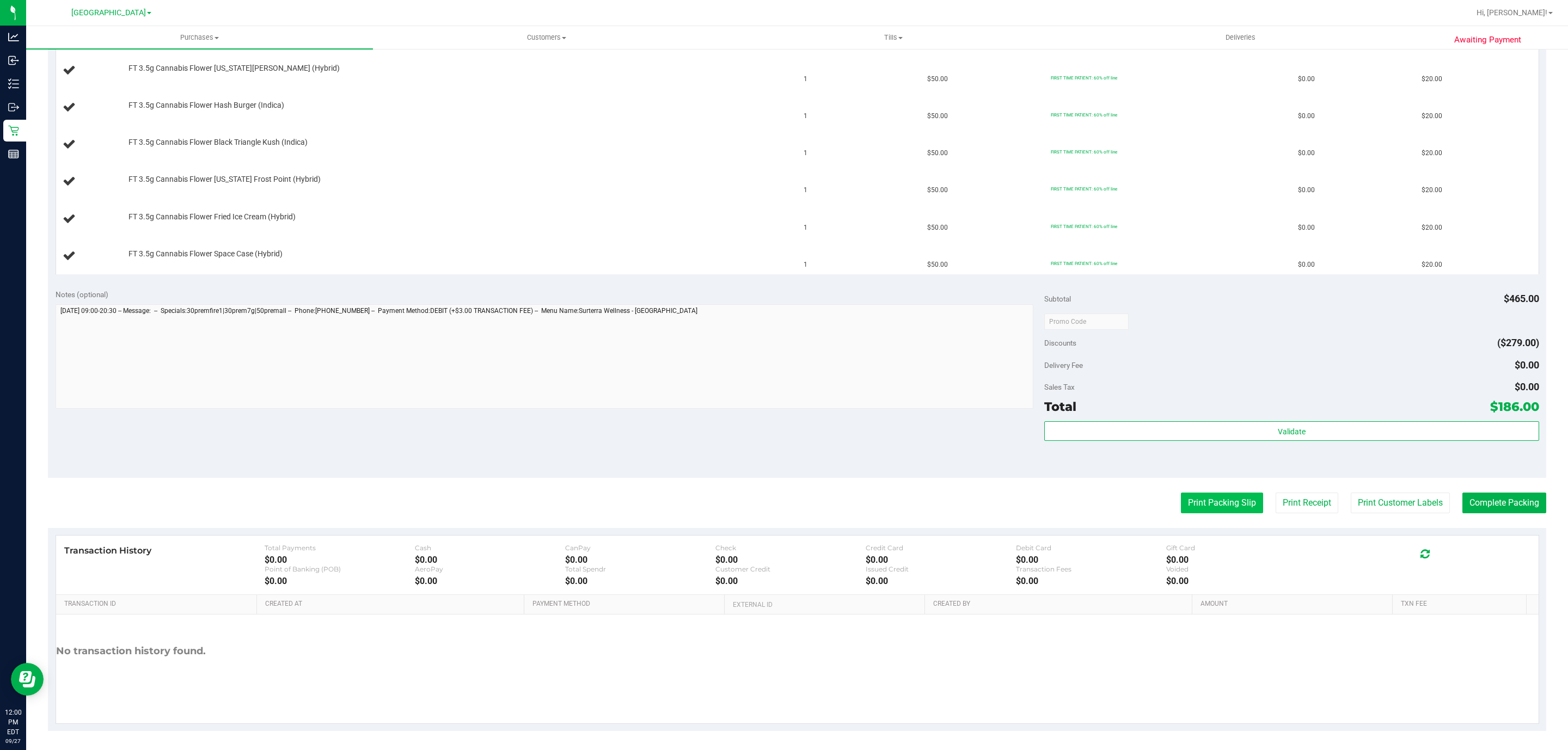
click at [1202, 511] on button "Print Packing Slip" at bounding box center [1222, 503] width 82 height 21
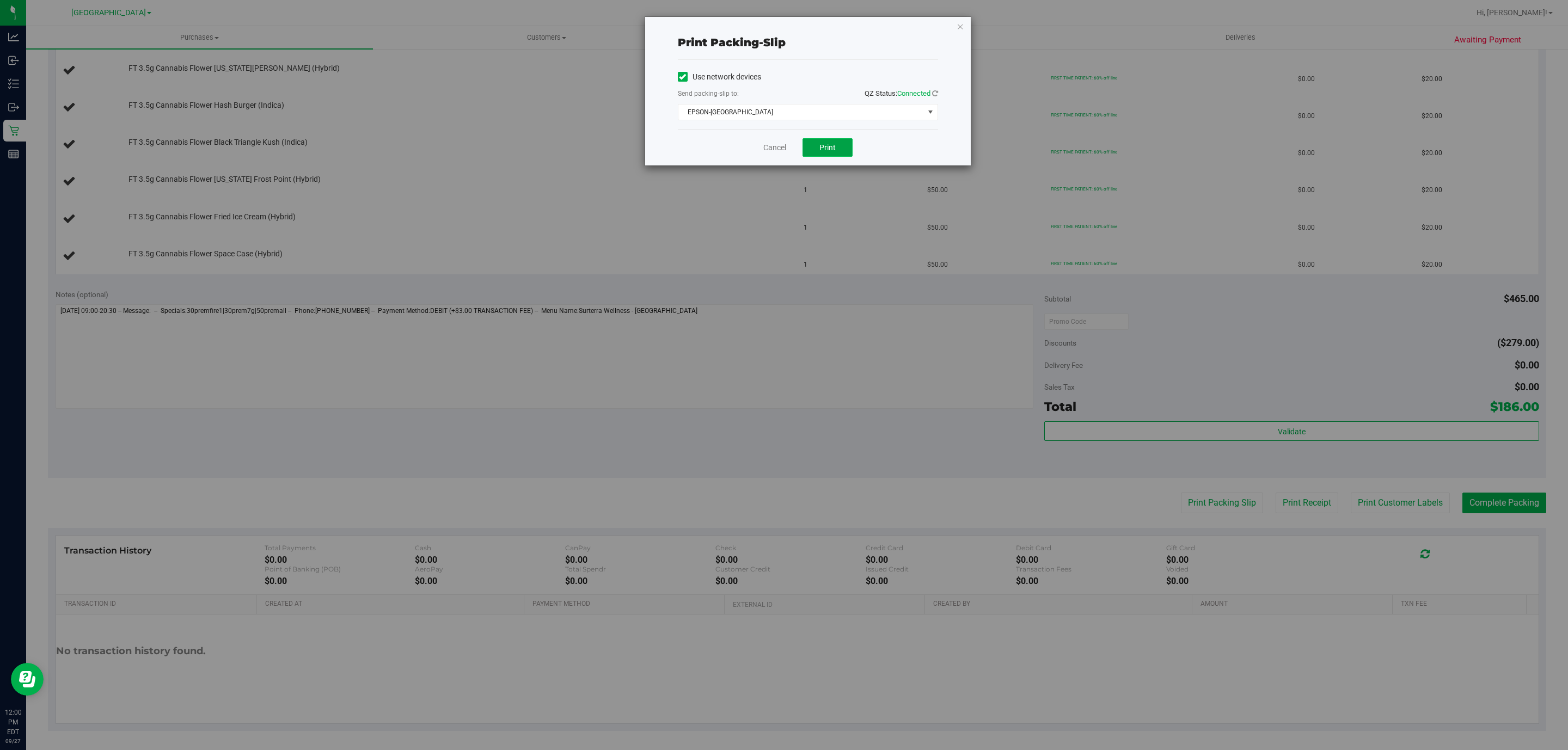
click at [825, 149] on span "Print" at bounding box center [827, 148] width 16 height 9
click at [958, 28] on icon "button" at bounding box center [960, 26] width 7 height 13
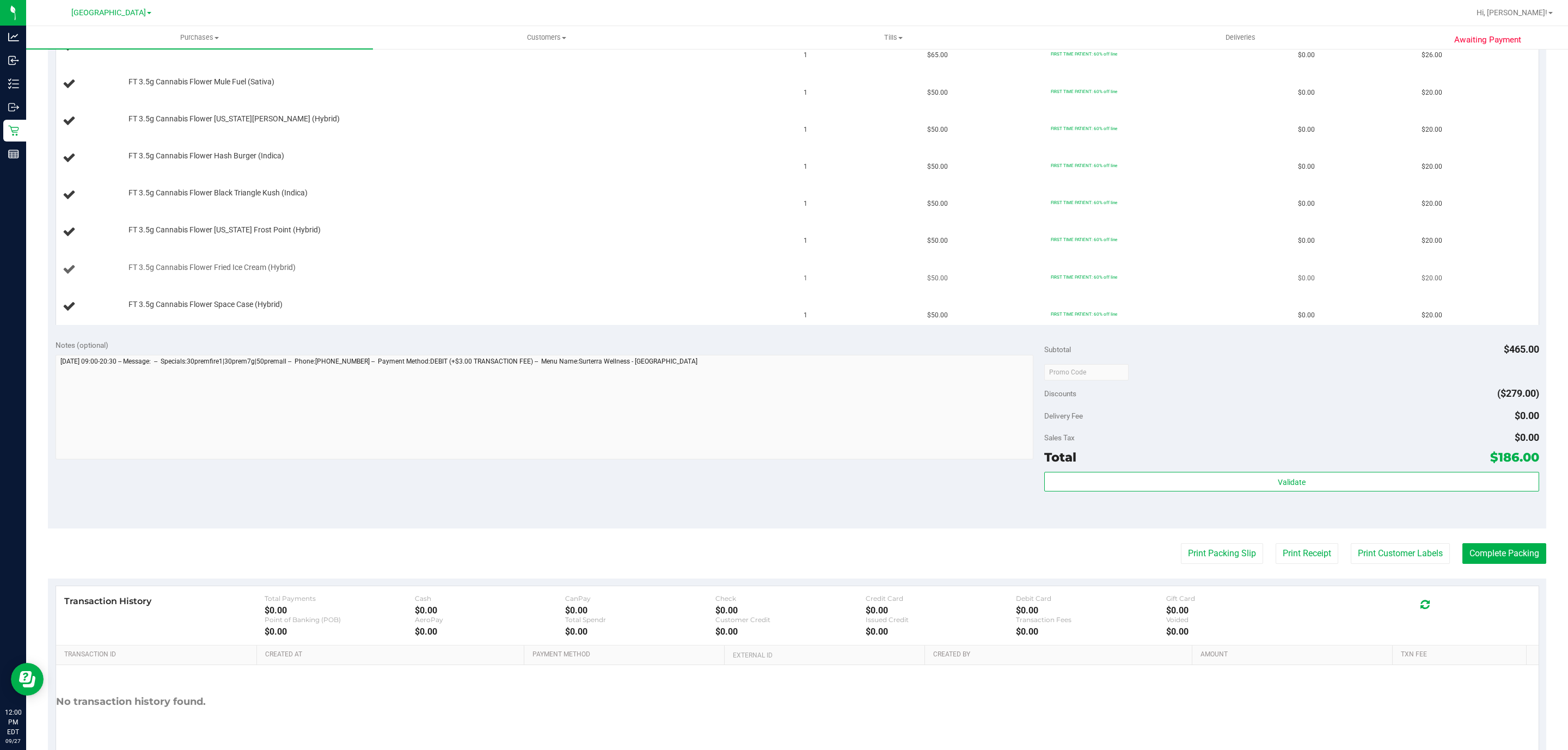
scroll to position [245, 0]
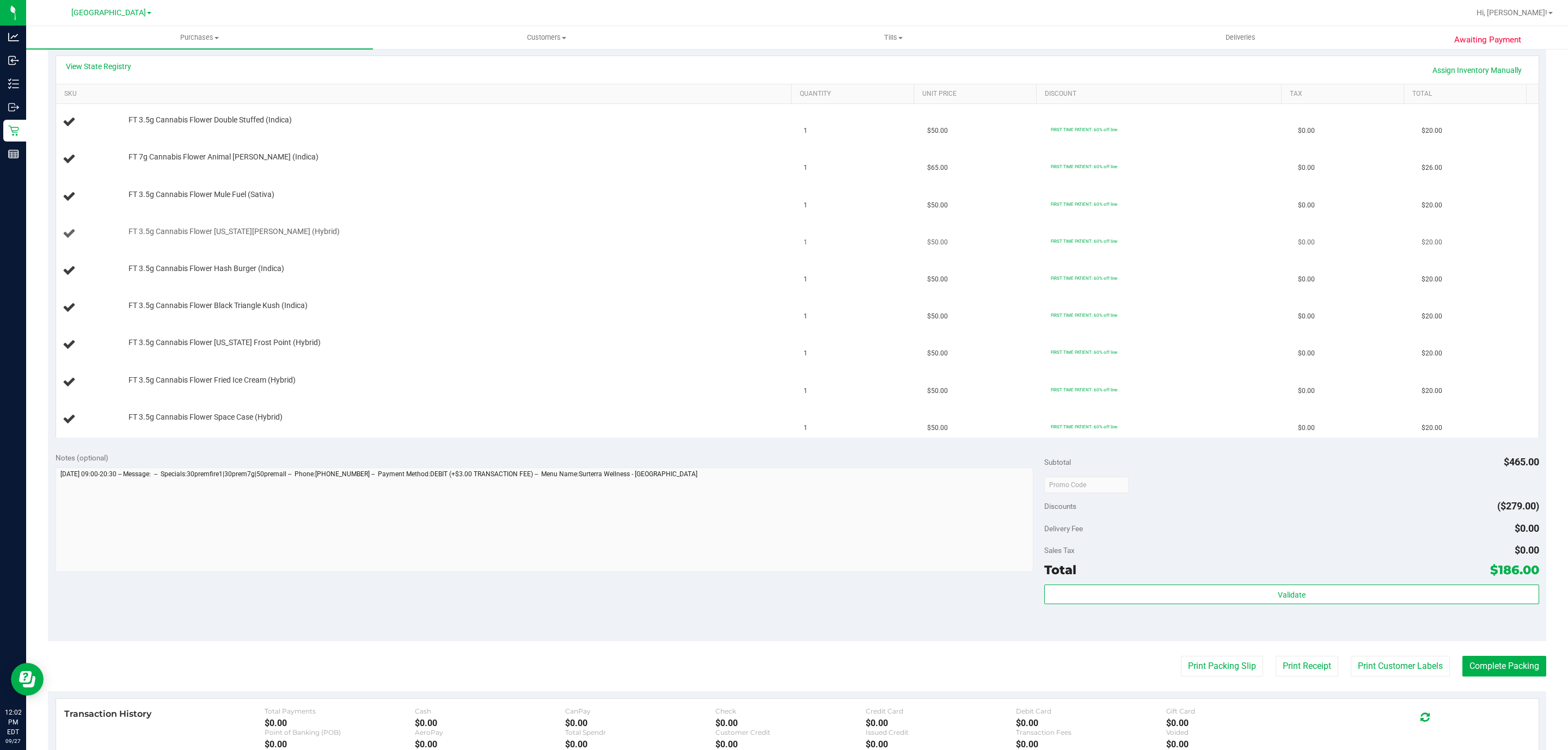
click at [1181, 656] on button "Print Packing Slip" at bounding box center [1222, 666] width 82 height 21
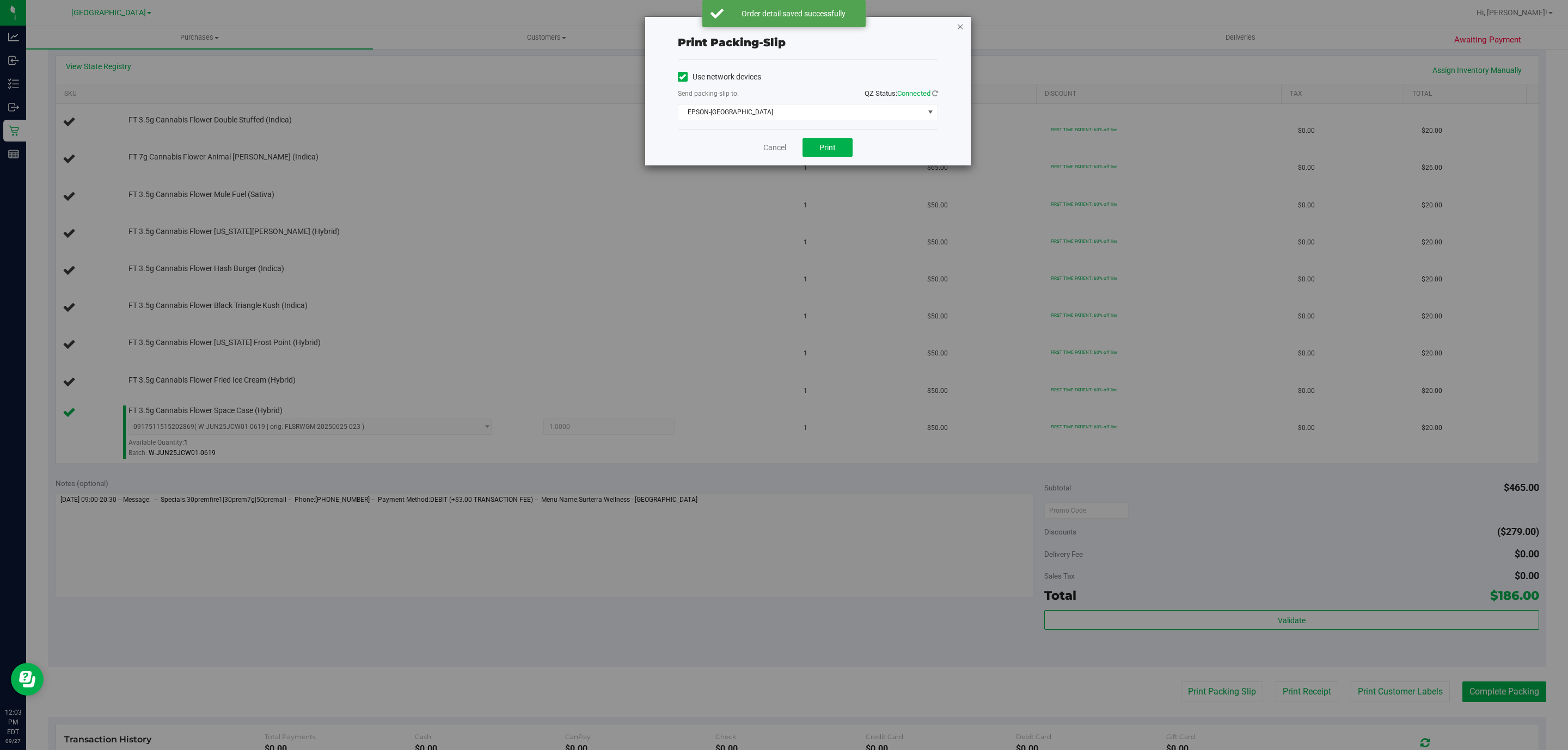
click at [959, 28] on icon "button" at bounding box center [960, 26] width 7 height 13
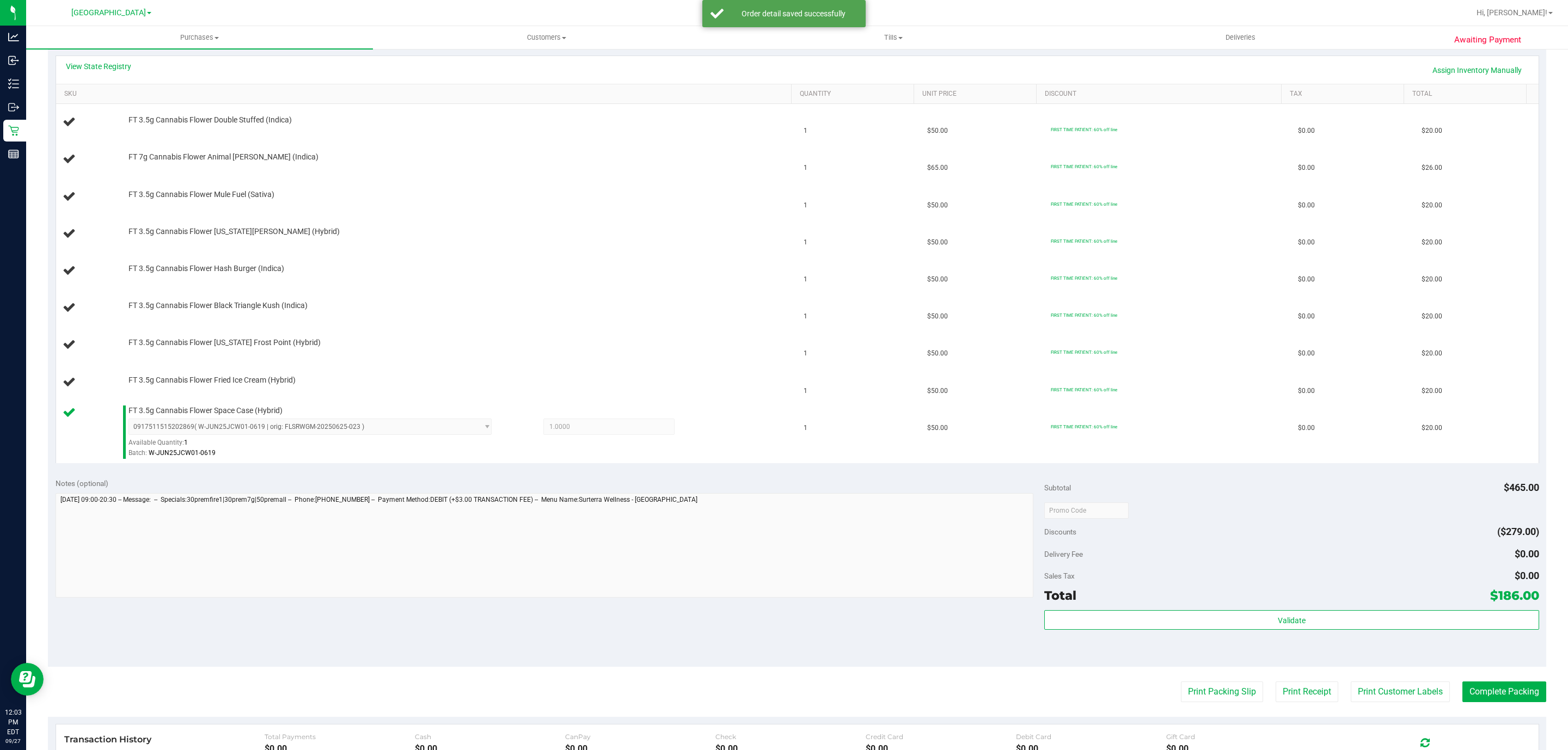
click at [1181, 681] on button "Print Packing Slip" at bounding box center [1222, 692] width 82 height 21
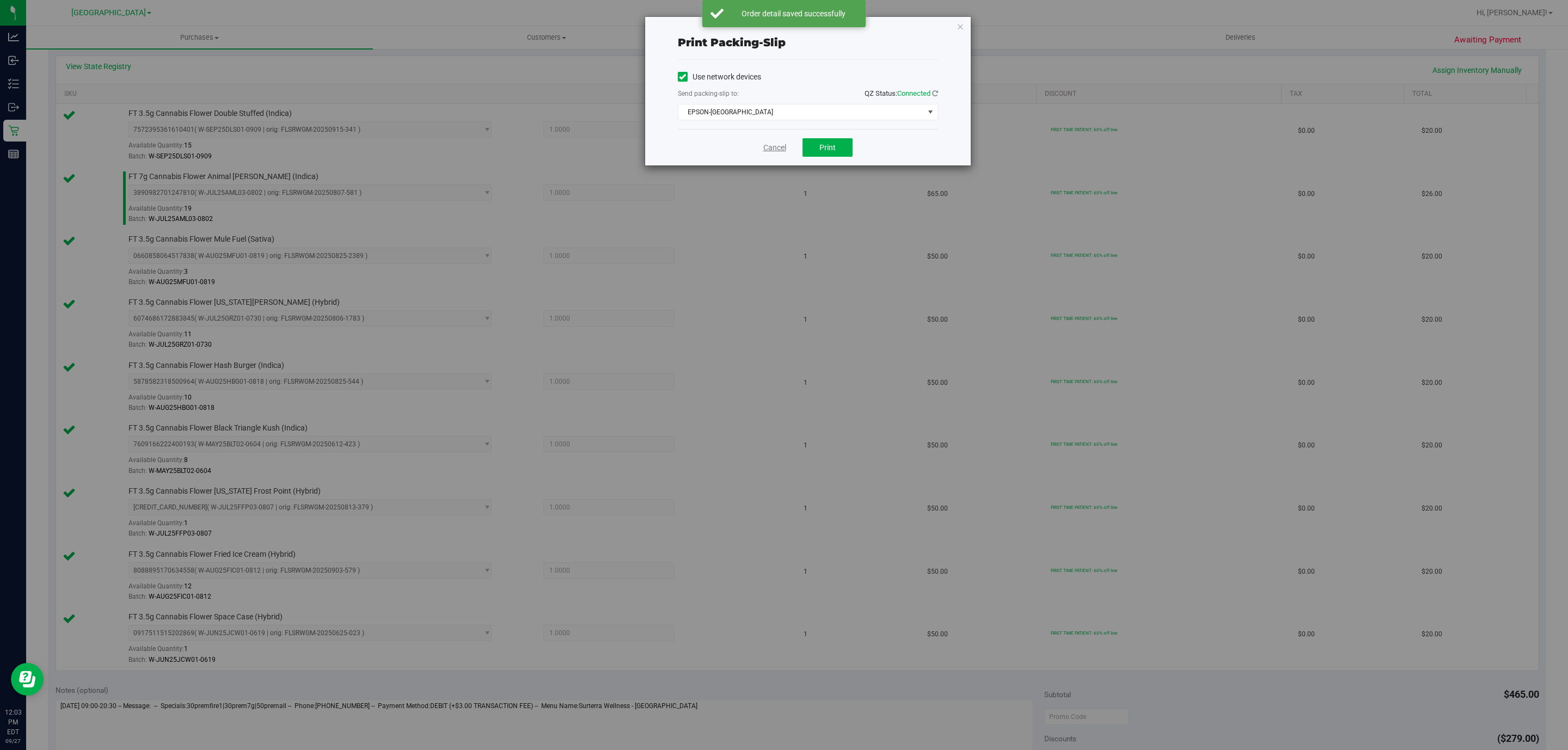
click at [781, 143] on link "Cancel" at bounding box center [775, 147] width 23 height 11
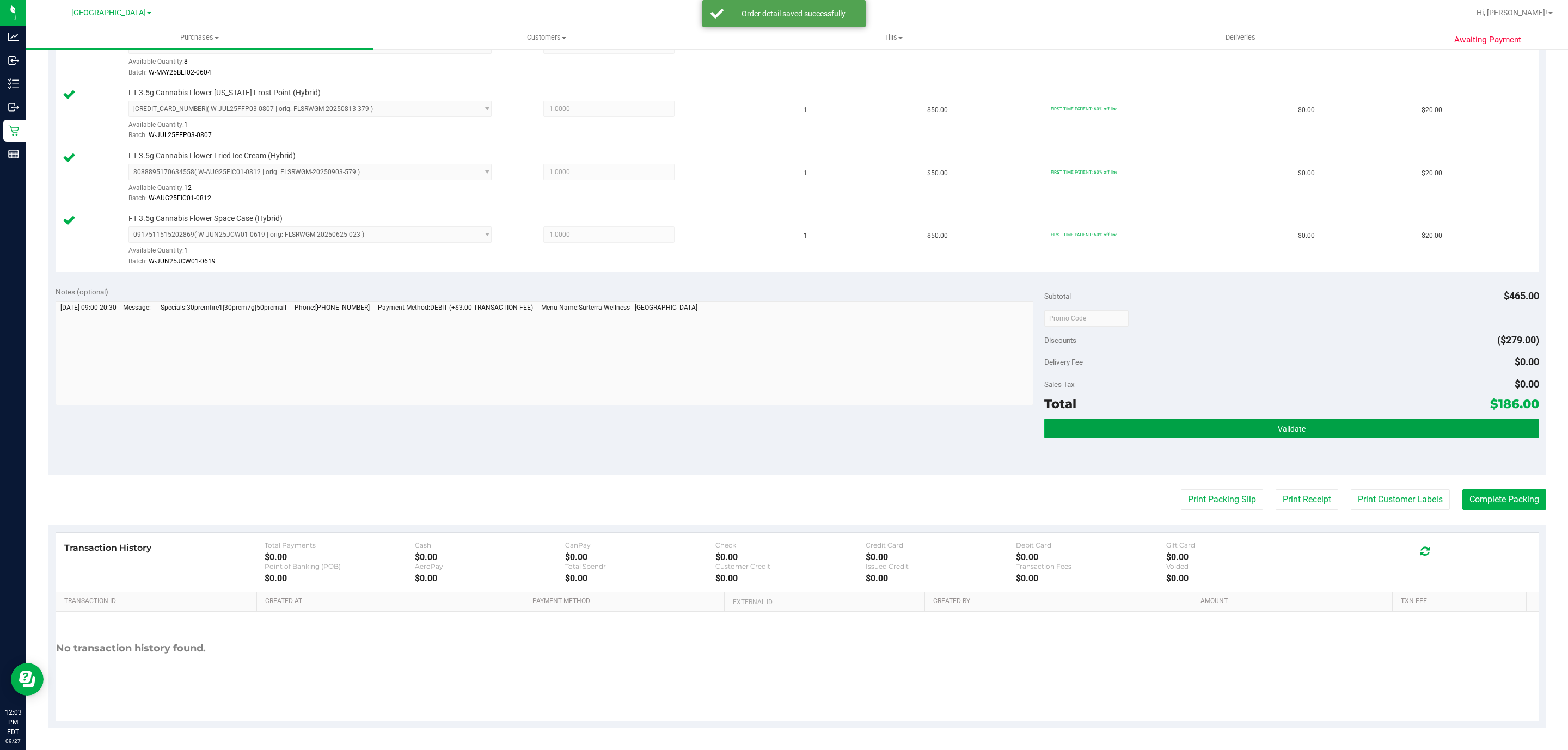
click at [1274, 435] on button "Validate" at bounding box center [1291, 428] width 494 height 19
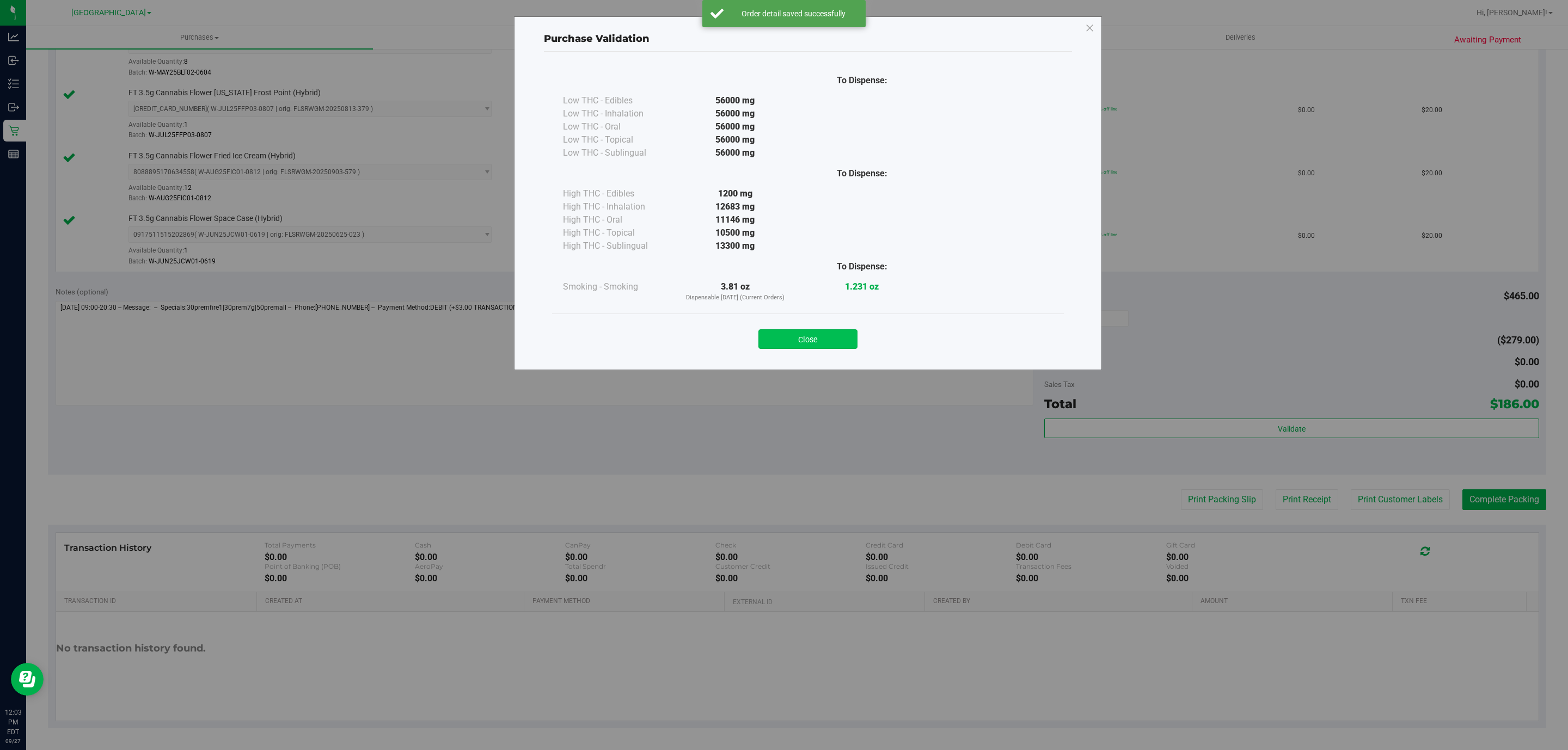
click at [820, 347] on button "Close" at bounding box center [808, 339] width 99 height 19
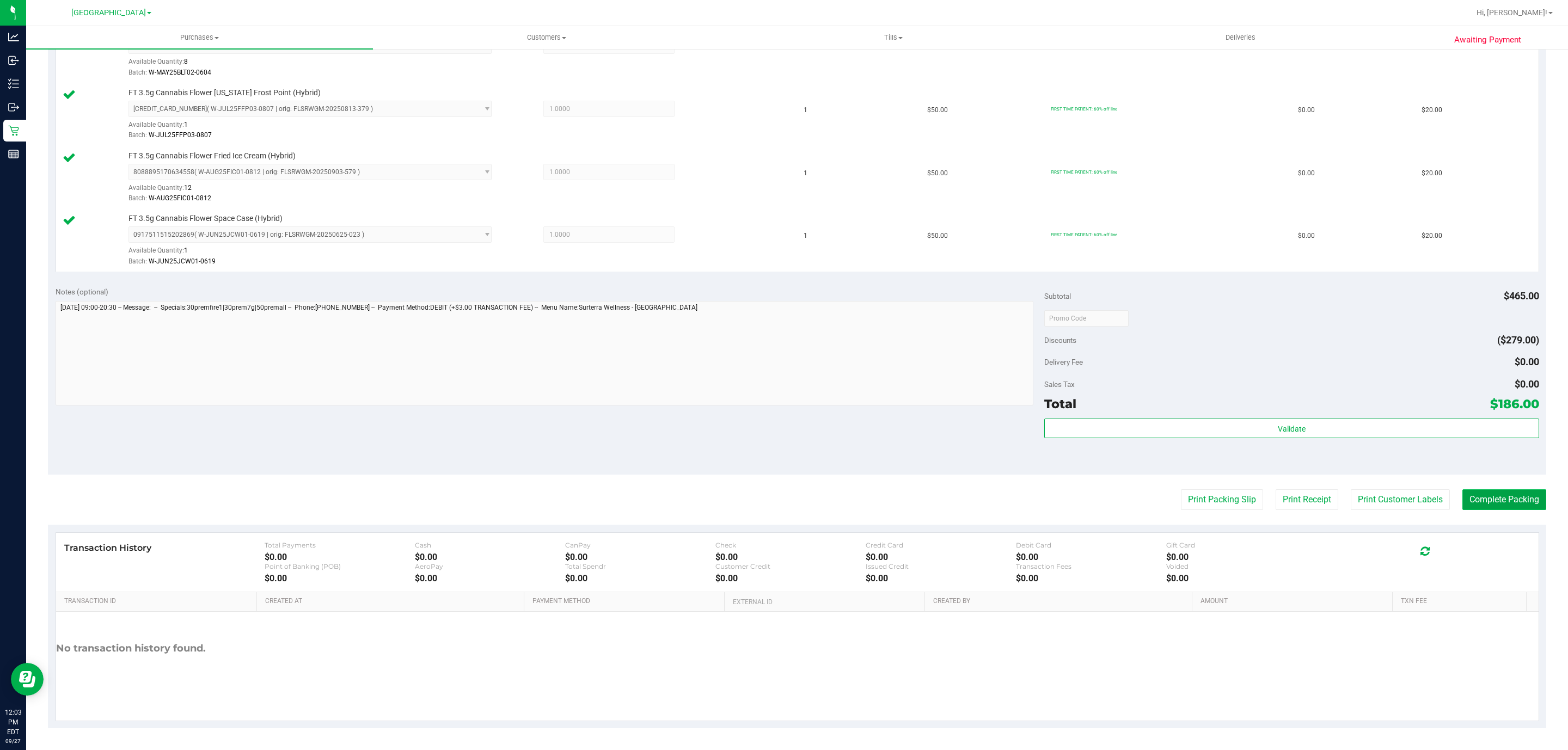
click at [1489, 497] on button "Complete Packing" at bounding box center [1504, 499] width 84 height 21
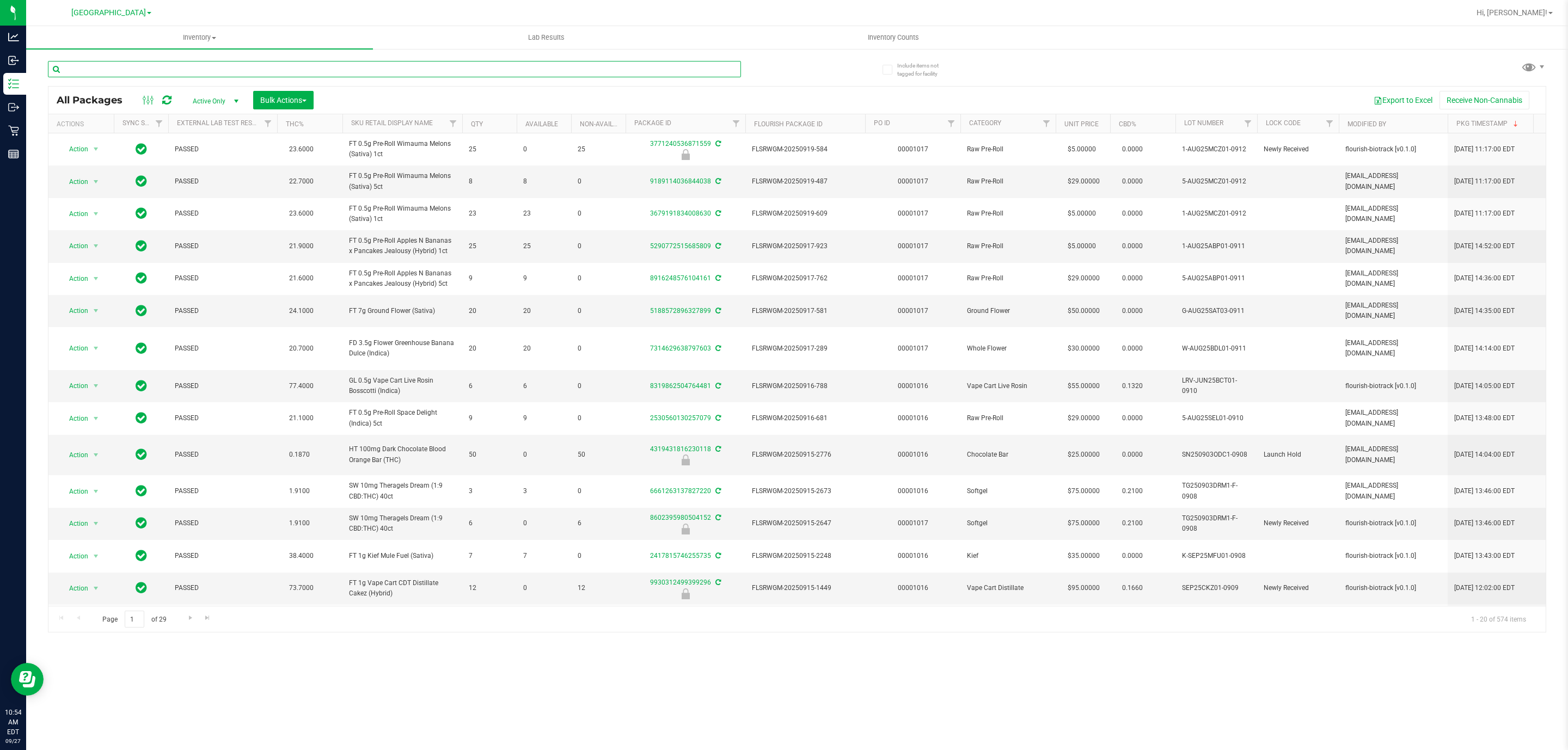
click at [206, 71] on input "text" at bounding box center [394, 69] width 693 height 16
type input "JUL25SOO01-0722"
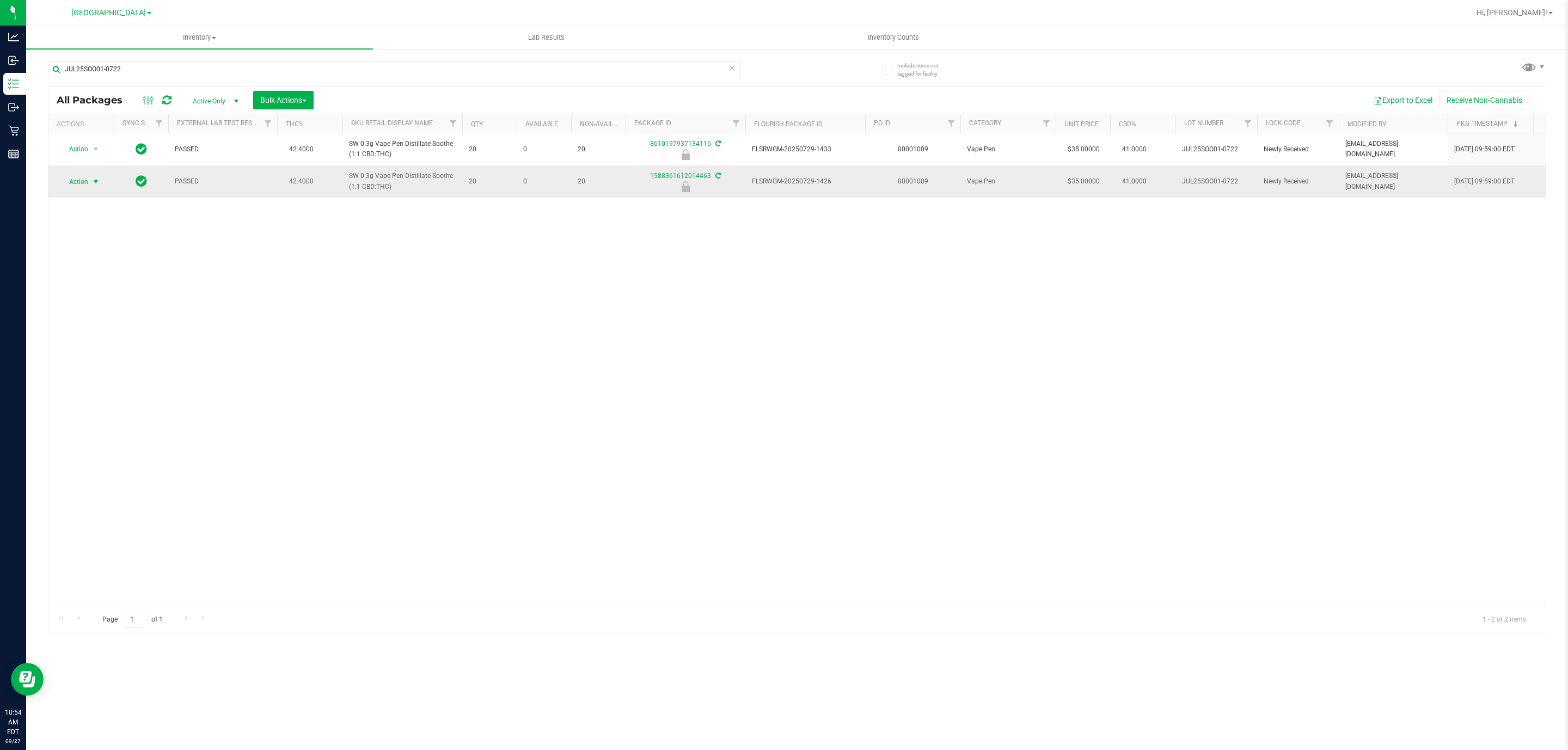
click at [94, 181] on span "select" at bounding box center [96, 182] width 9 height 9
click at [103, 300] on li "Unlock package" at bounding box center [95, 298] width 71 height 16
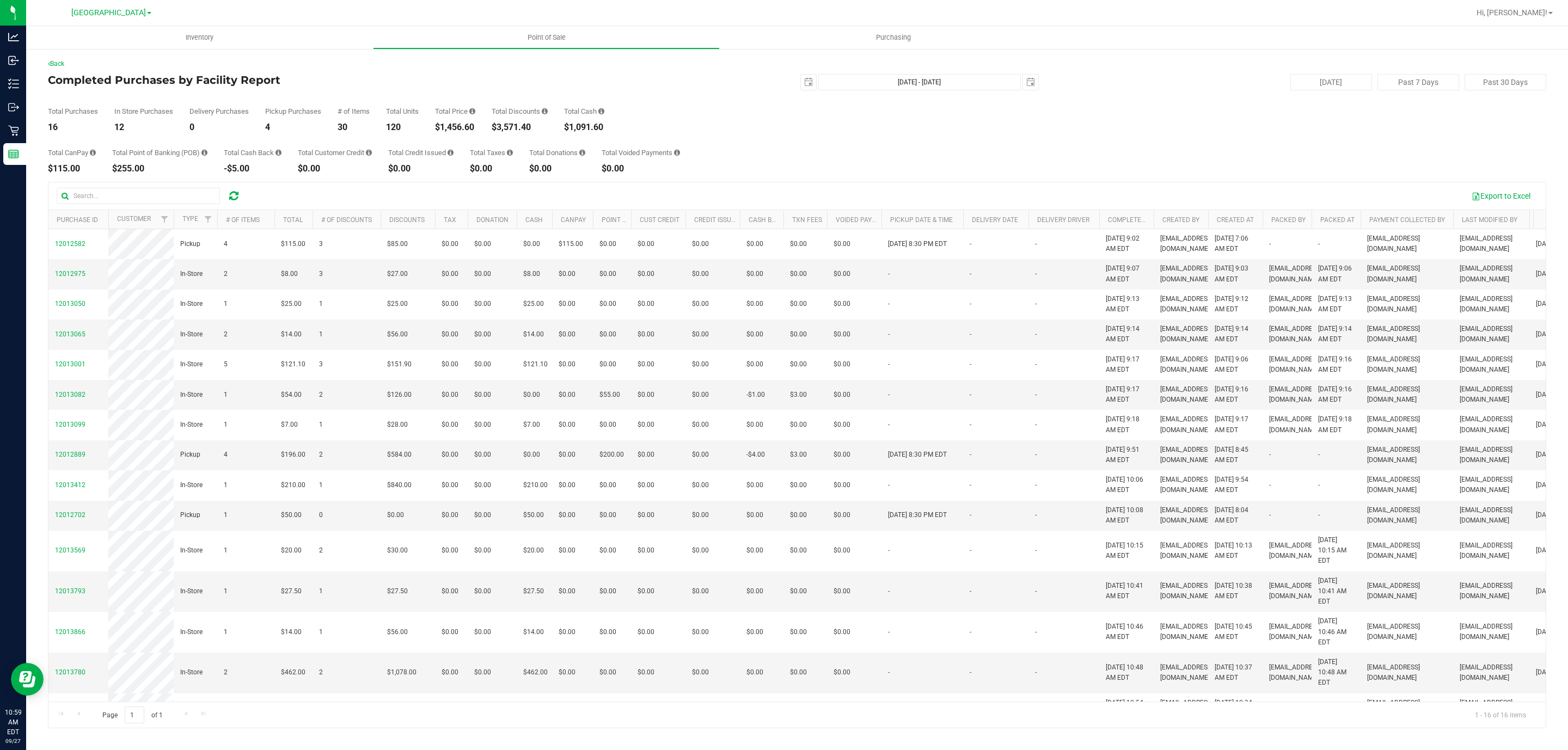
click at [467, 123] on div "$1,456.60" at bounding box center [455, 127] width 40 height 9
copy div "1,456.60"
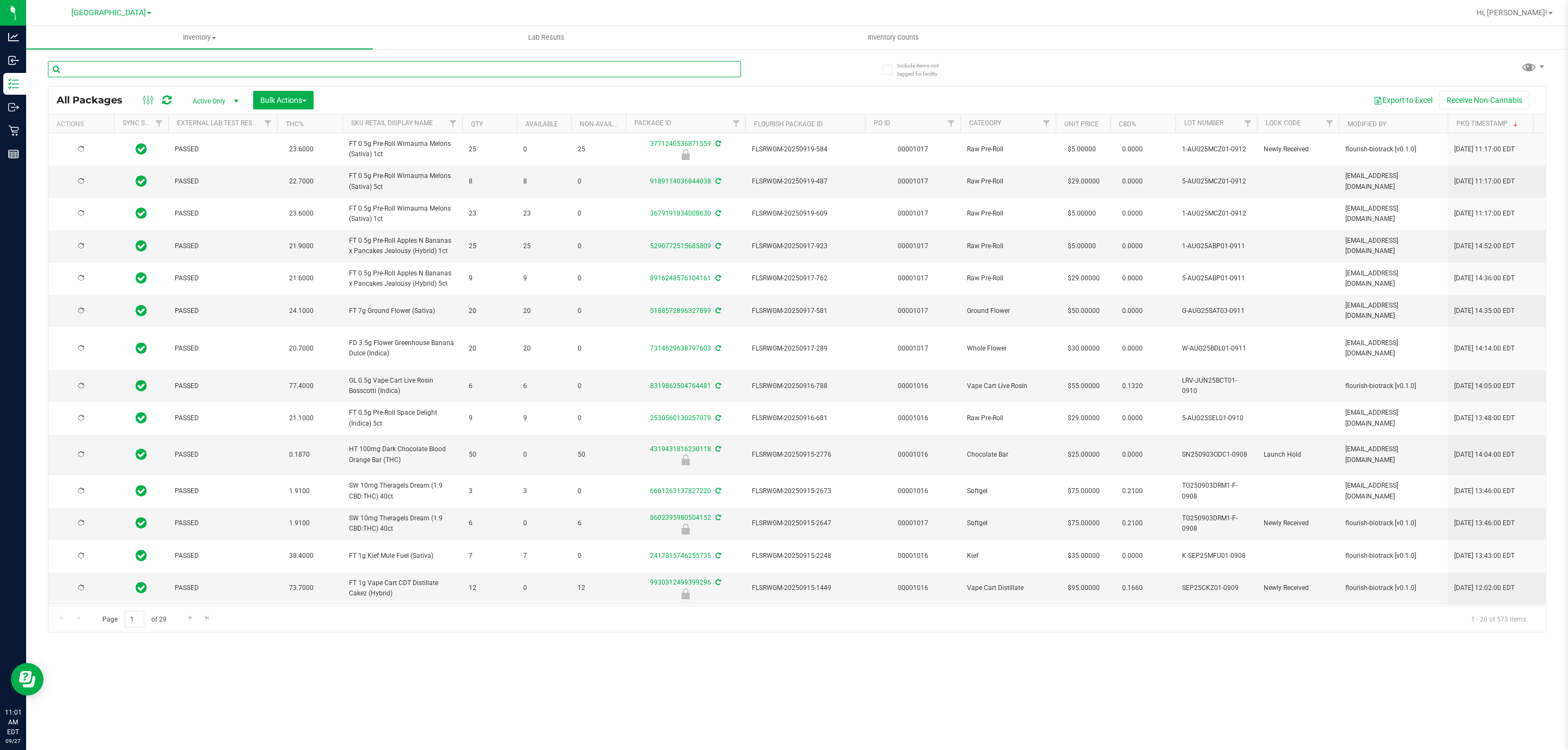
click at [195, 69] on input "text" at bounding box center [394, 69] width 693 height 16
type input "2026-03-16"
type input "9263974248007596"
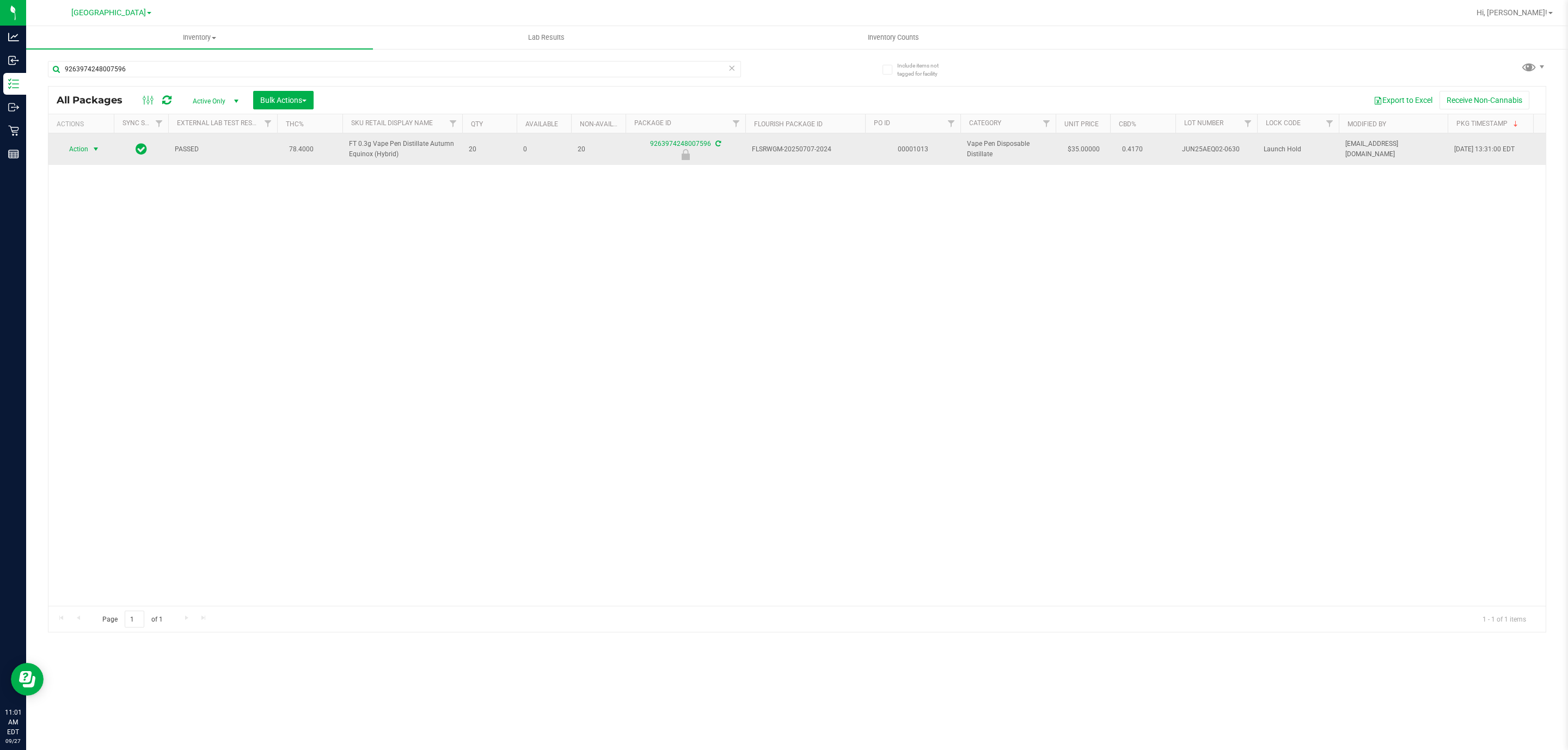
click at [95, 150] on span "select" at bounding box center [96, 149] width 9 height 9
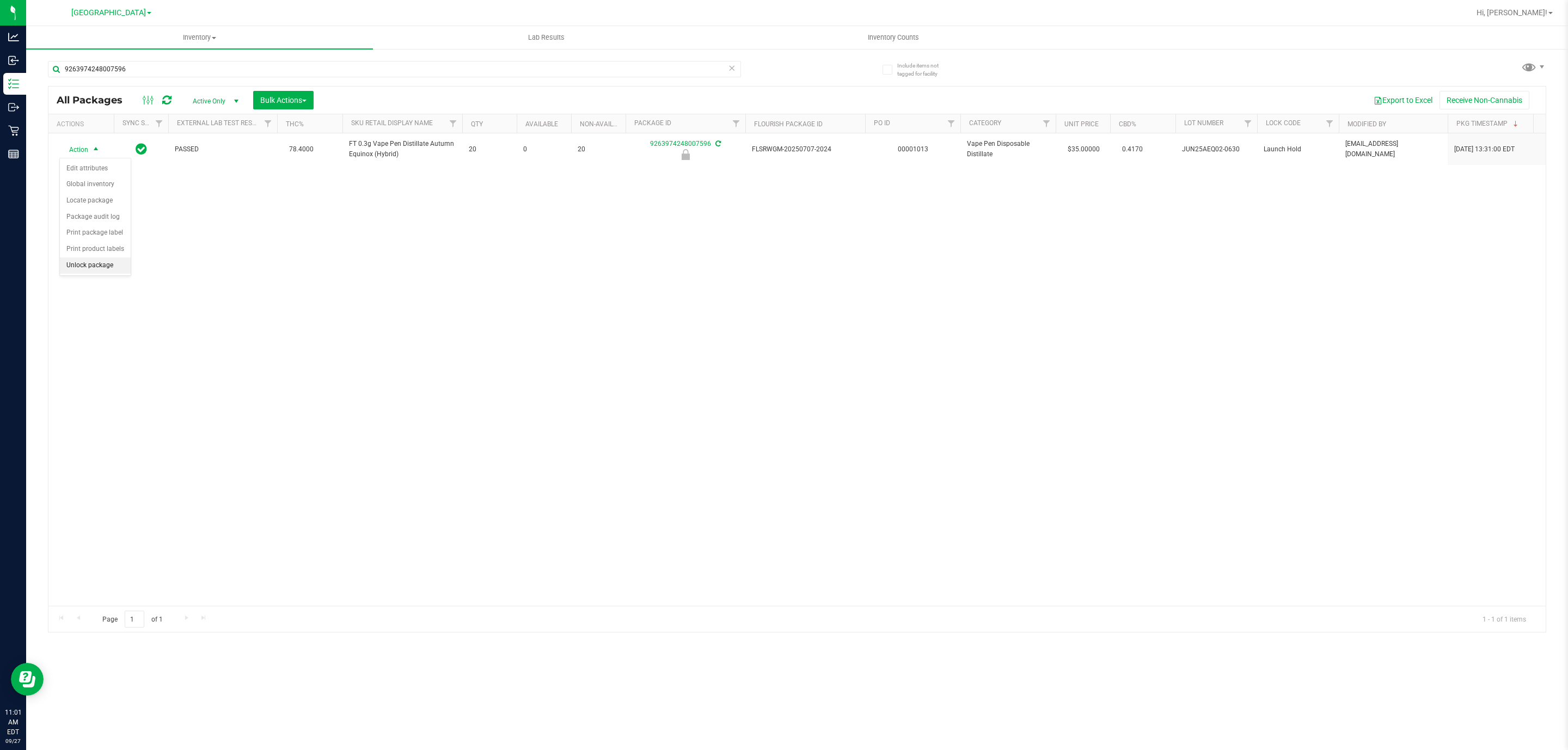
click at [86, 268] on li "Unlock package" at bounding box center [95, 266] width 71 height 16
click at [541, 58] on div "9263974248007596" at bounding box center [423, 68] width 749 height 35
click at [542, 64] on input "9263974248007596" at bounding box center [394, 69] width 693 height 16
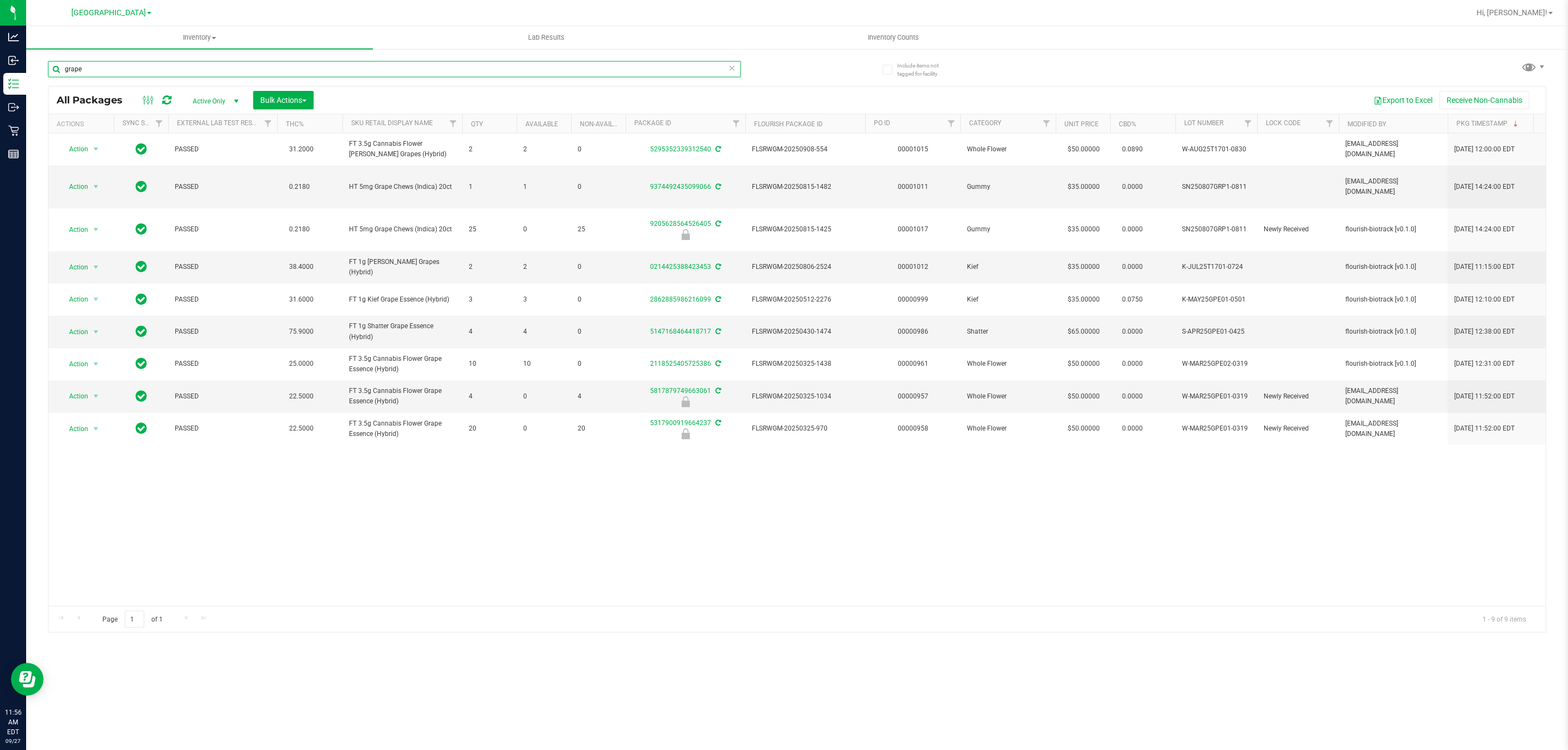
click at [246, 69] on input "grape" at bounding box center [394, 69] width 693 height 16
type input "g"
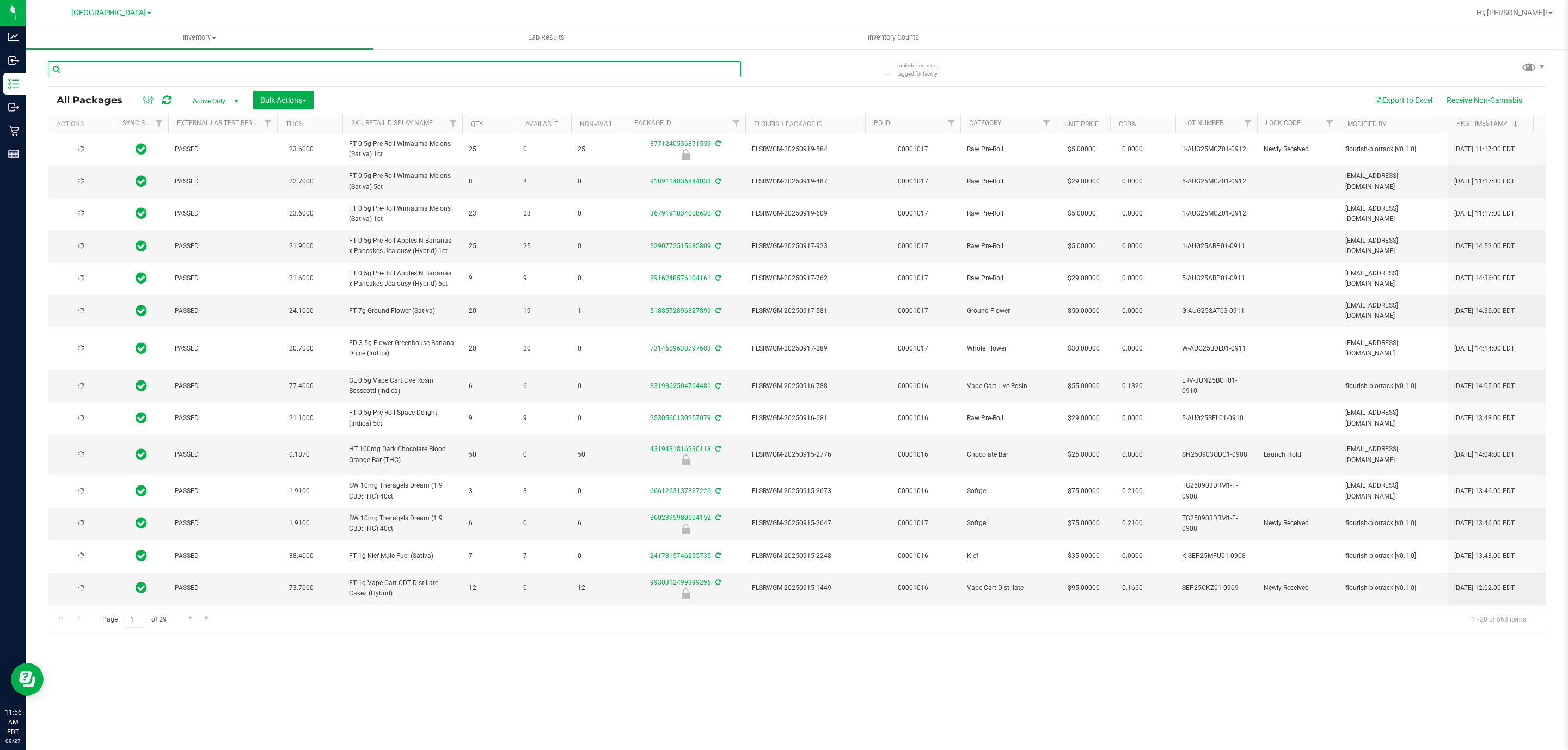
type input "[DATE]"
type input "9205628564526405"
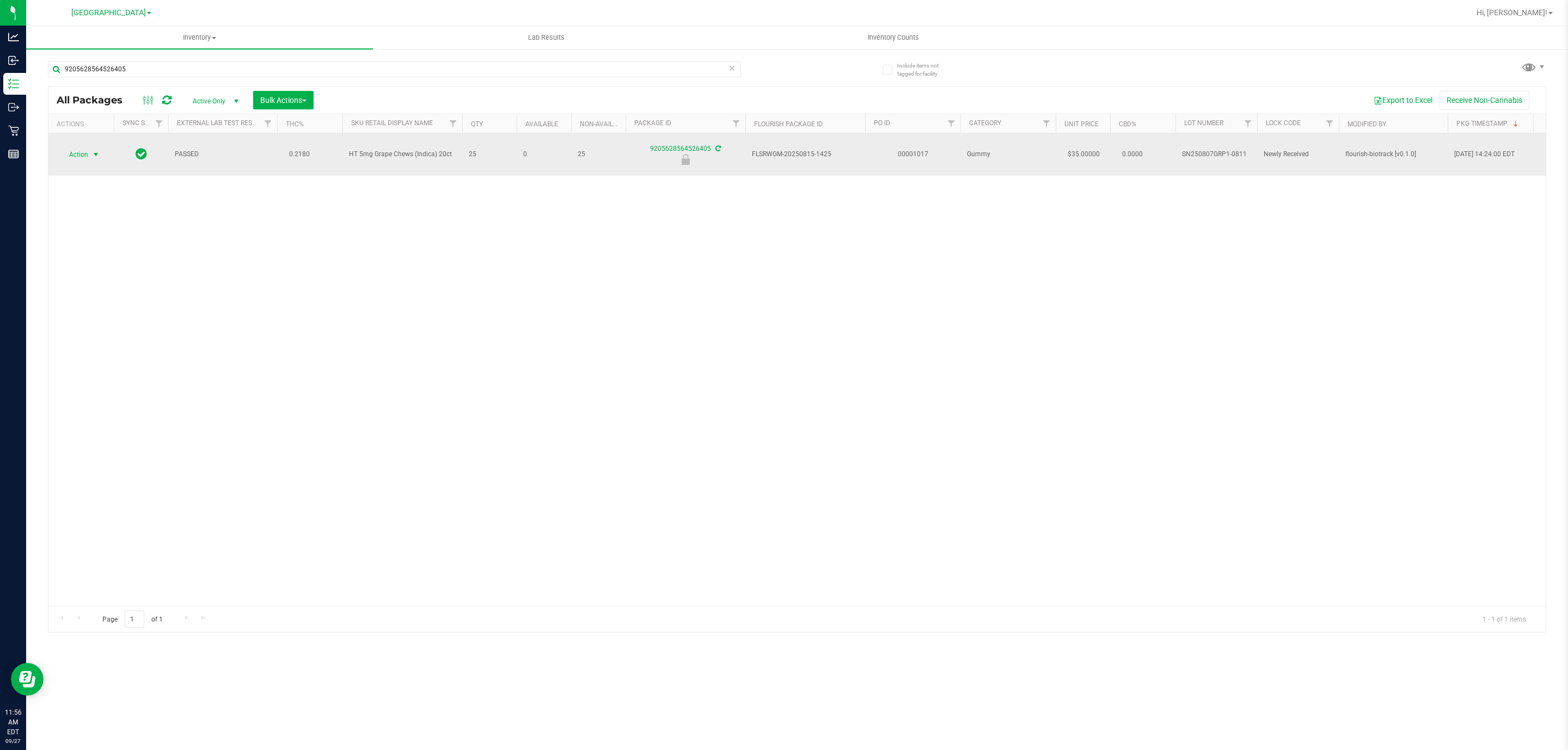
click at [96, 155] on span "select" at bounding box center [96, 155] width 9 height 9
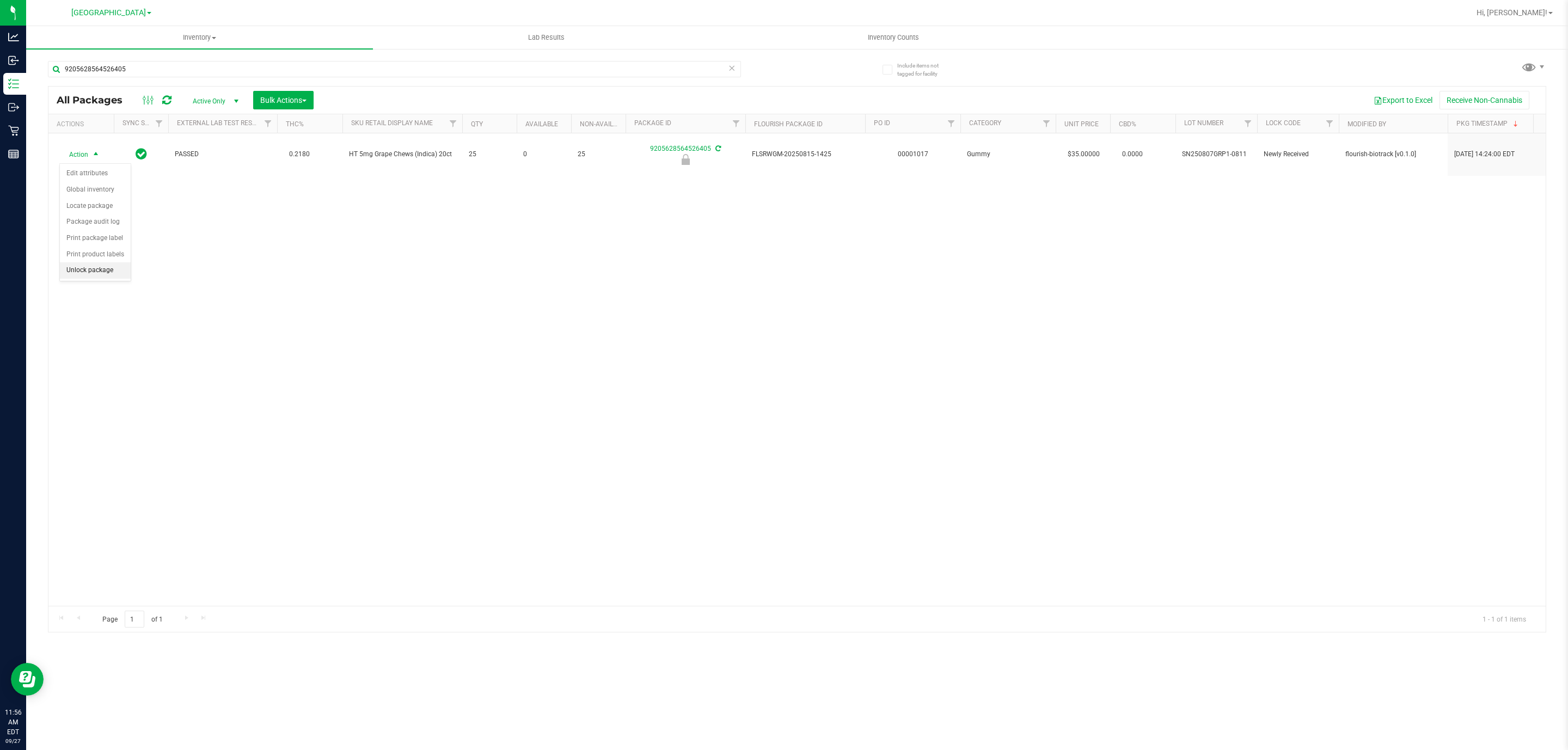
click at [97, 273] on li "Unlock package" at bounding box center [95, 271] width 71 height 16
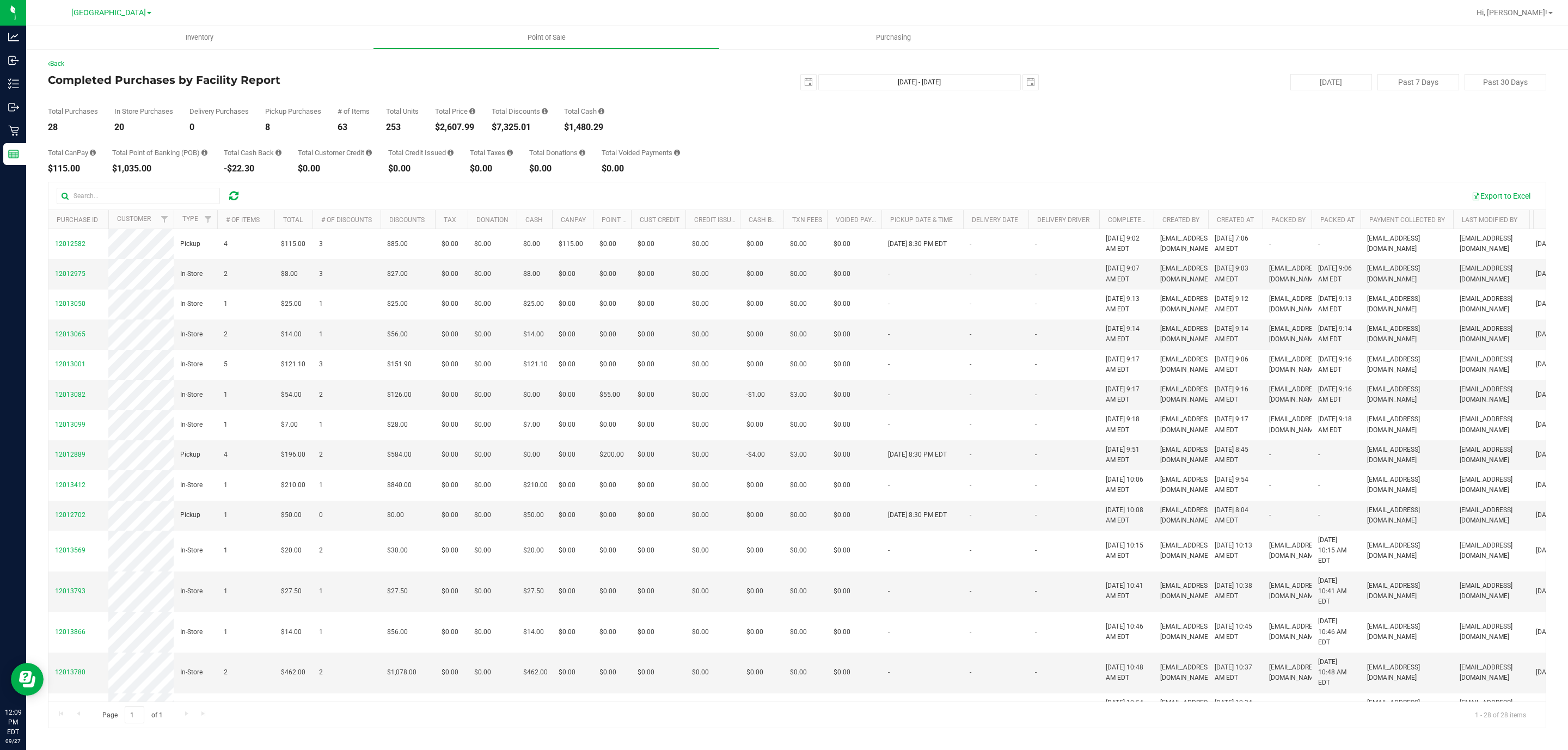
click at [468, 123] on div "$2,607.99" at bounding box center [455, 127] width 40 height 9
copy div "2,607.99"
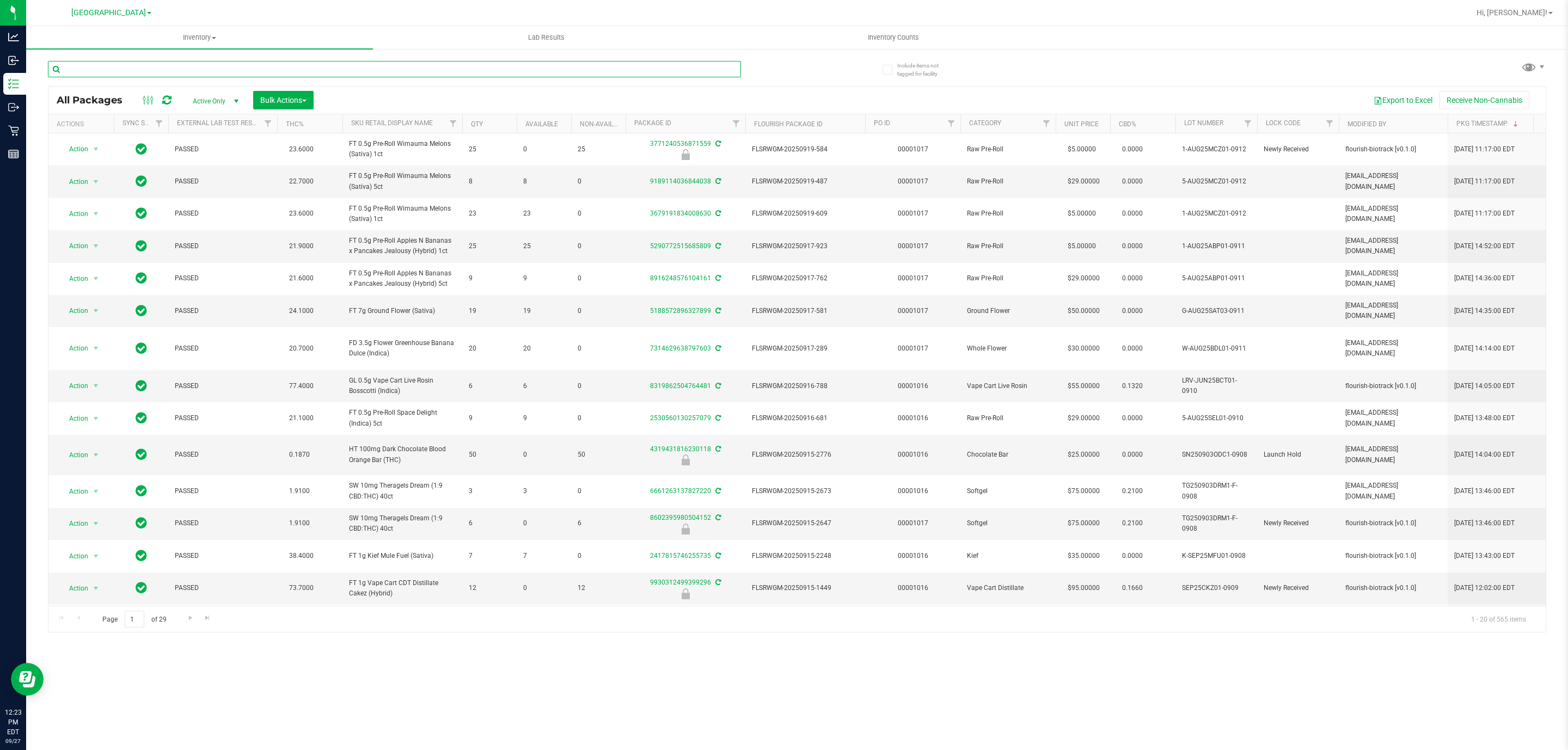
click at [243, 72] on input "text" at bounding box center [394, 69] width 693 height 16
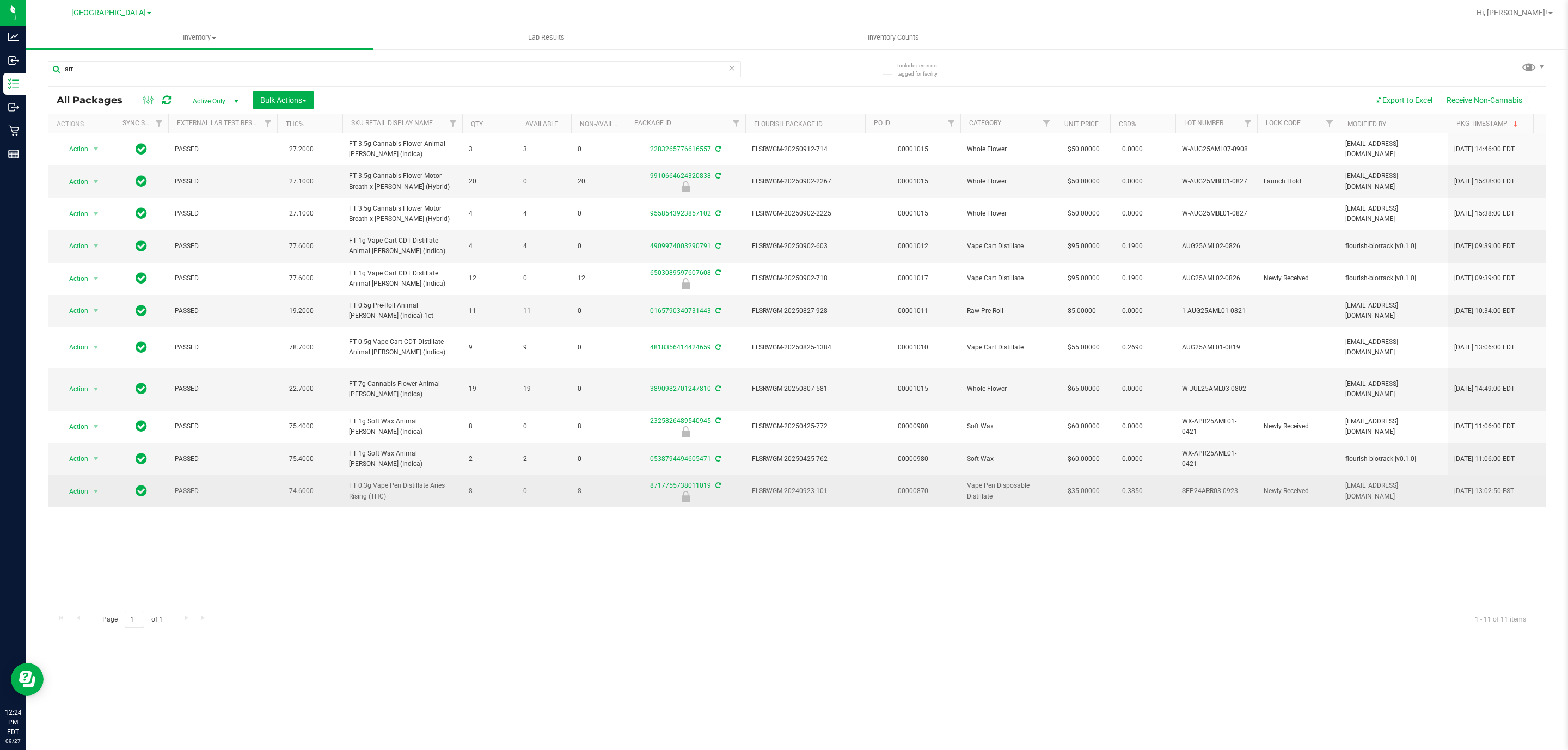
click at [371, 484] on span "FT 0.3g Vape Pen Distillate Aries Rising (THC)" at bounding box center [403, 491] width 107 height 21
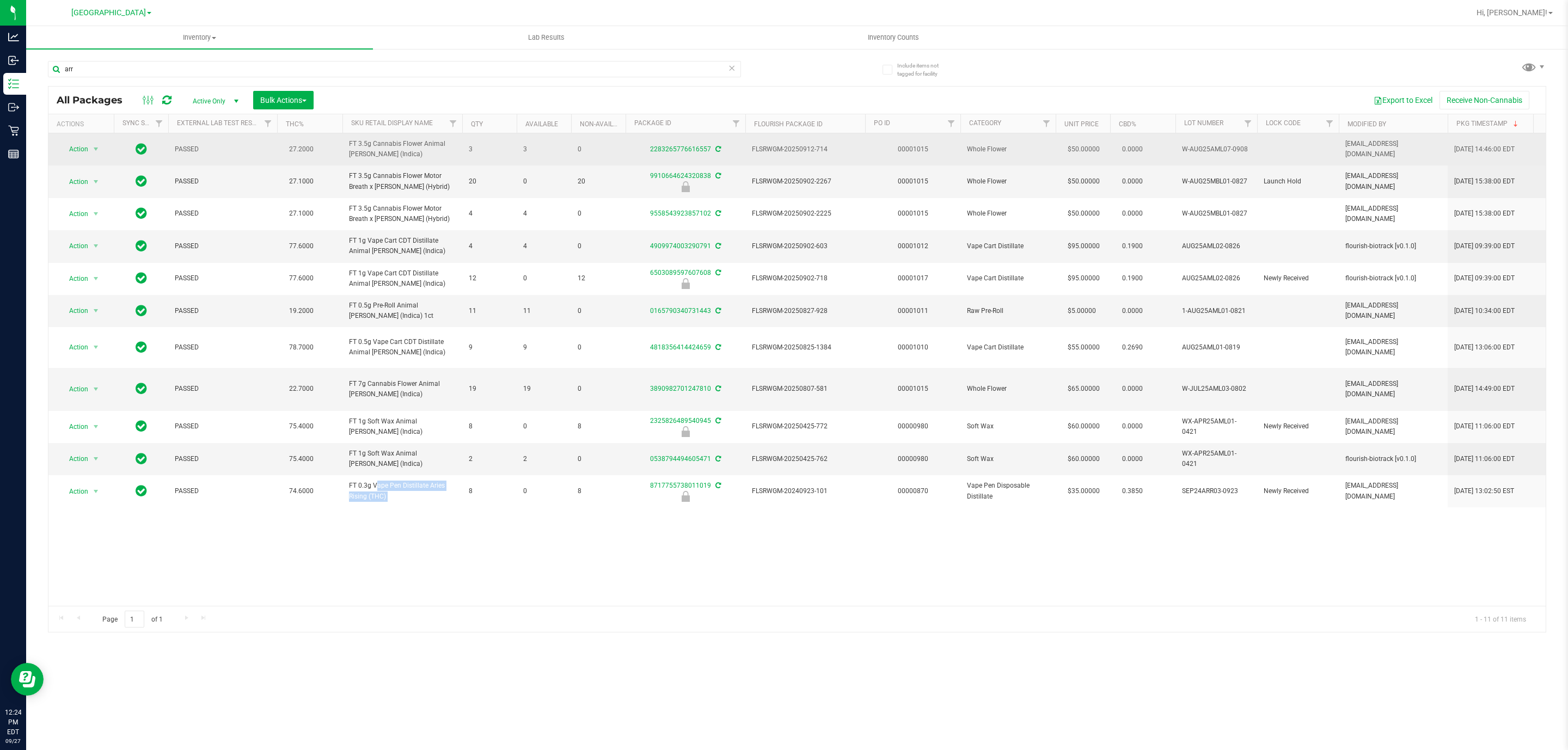
copy tr "FT 0.3g Vape Pen Distillate Aries Rising (THC)"
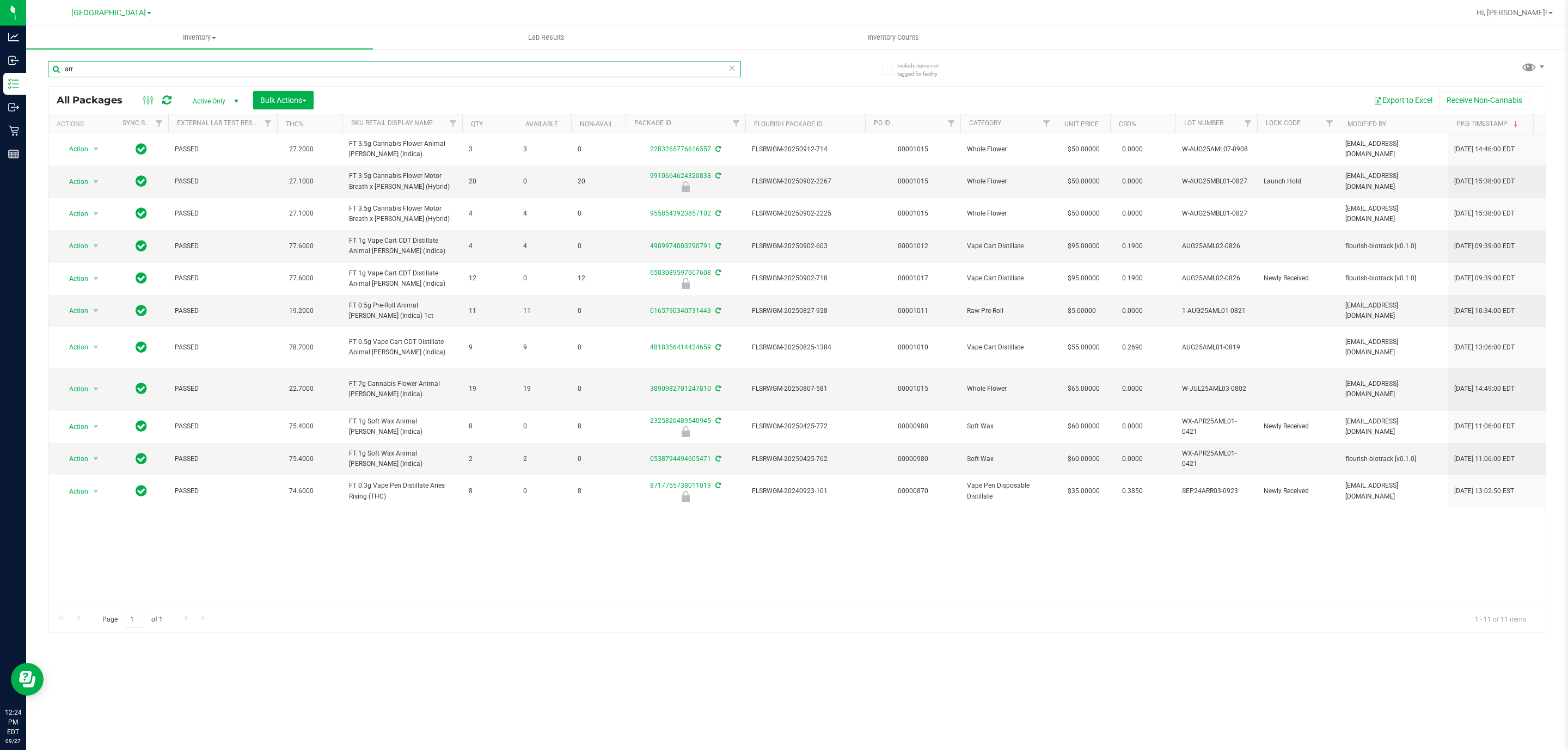
click at [339, 72] on input "arr" at bounding box center [394, 69] width 693 height 16
paste input "FT 0.3g Vape Pen Distillate Aries Rising (THC)"
type input "FT 0.3g Vape Pen Distillate Aries Rising (THC)"
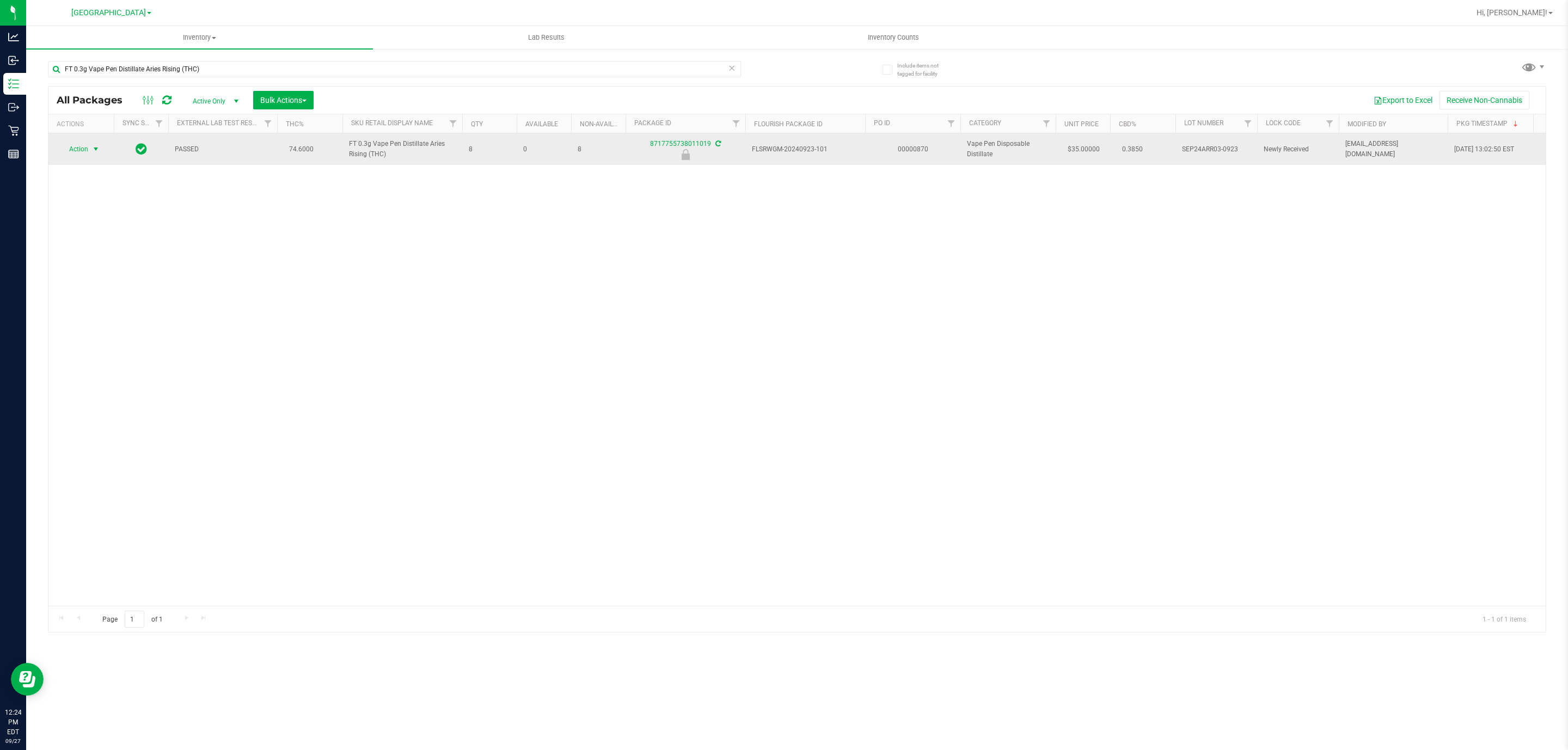
click at [92, 150] on span "select" at bounding box center [96, 149] width 9 height 9
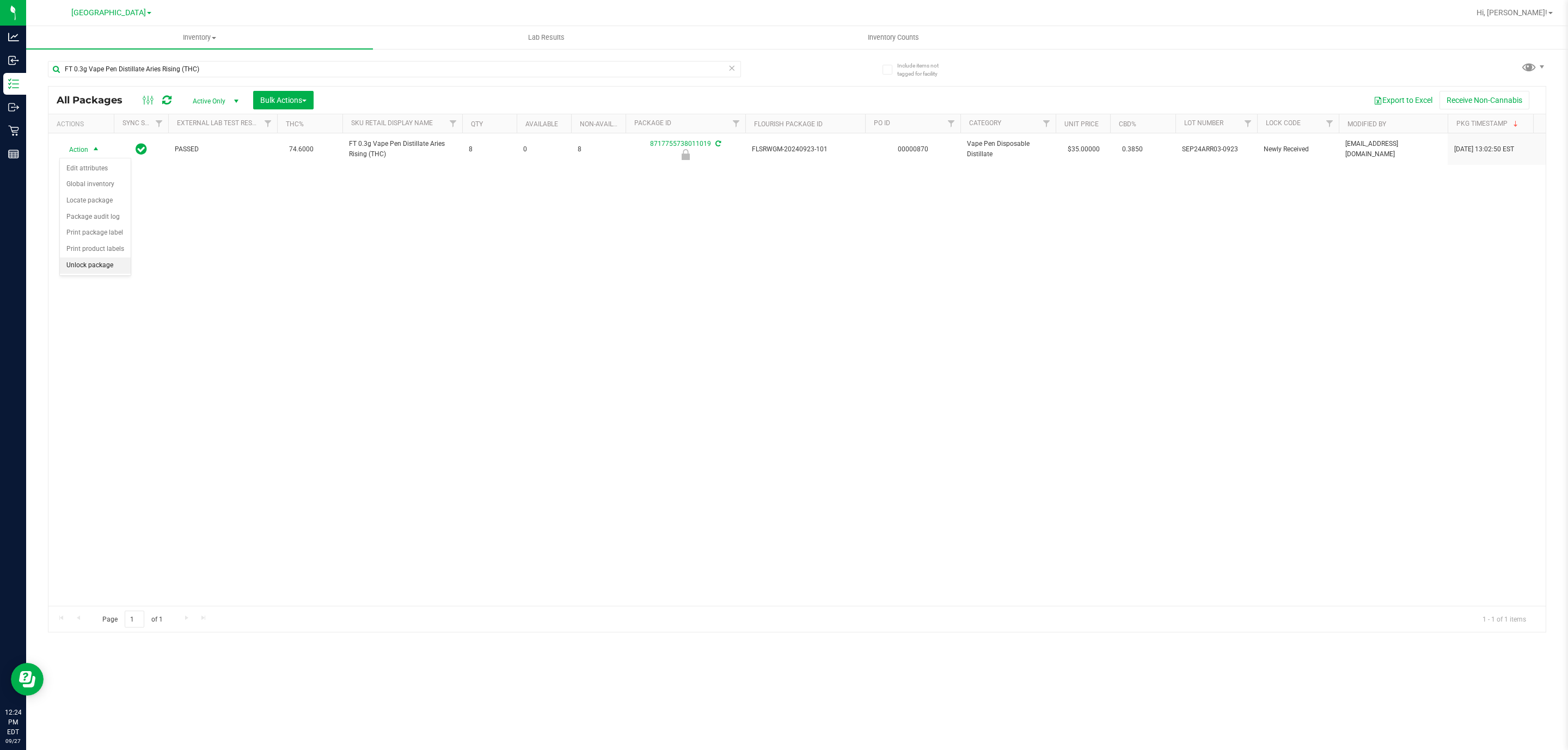
click at [103, 267] on li "Unlock package" at bounding box center [95, 266] width 71 height 16
